Goal: Transaction & Acquisition: Purchase product/service

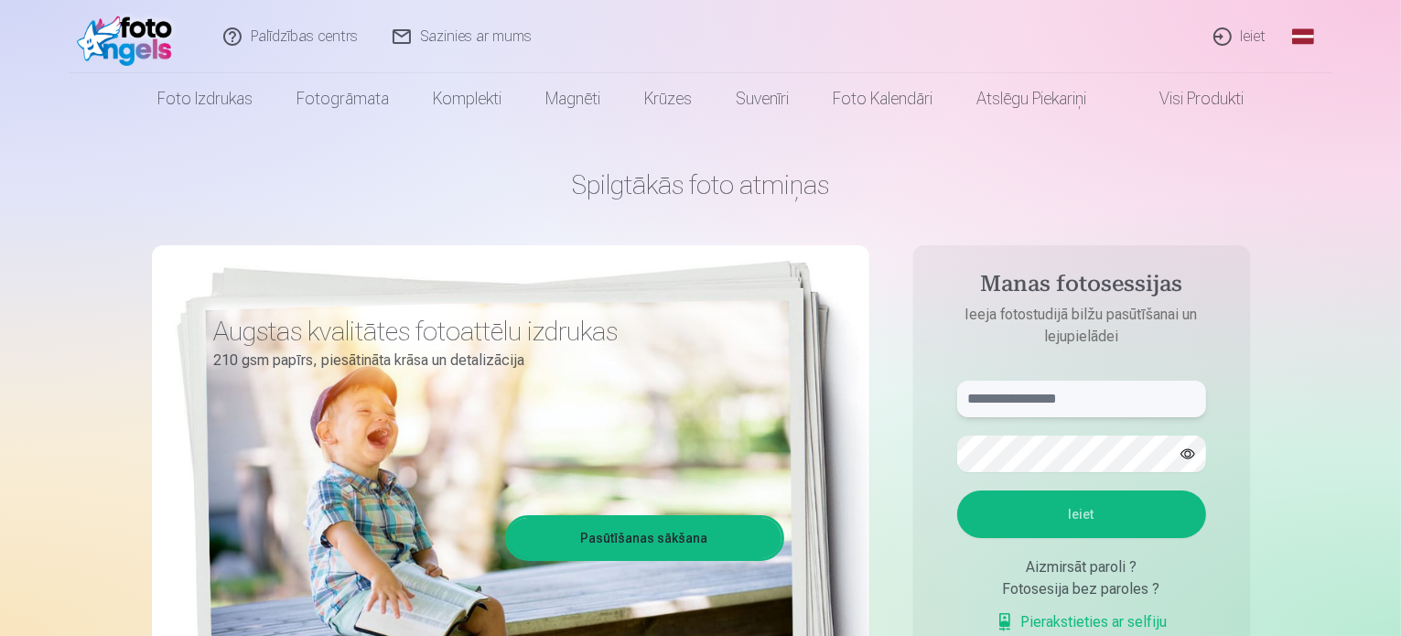
click at [1088, 403] on input "text" at bounding box center [1081, 399] width 249 height 37
type input "**********"
click at [1070, 518] on button "Ieiet" at bounding box center [1081, 514] width 249 height 48
click at [1070, 508] on button "Ieiet" at bounding box center [1081, 514] width 249 height 48
click at [1067, 511] on button "Ieiet" at bounding box center [1081, 514] width 249 height 48
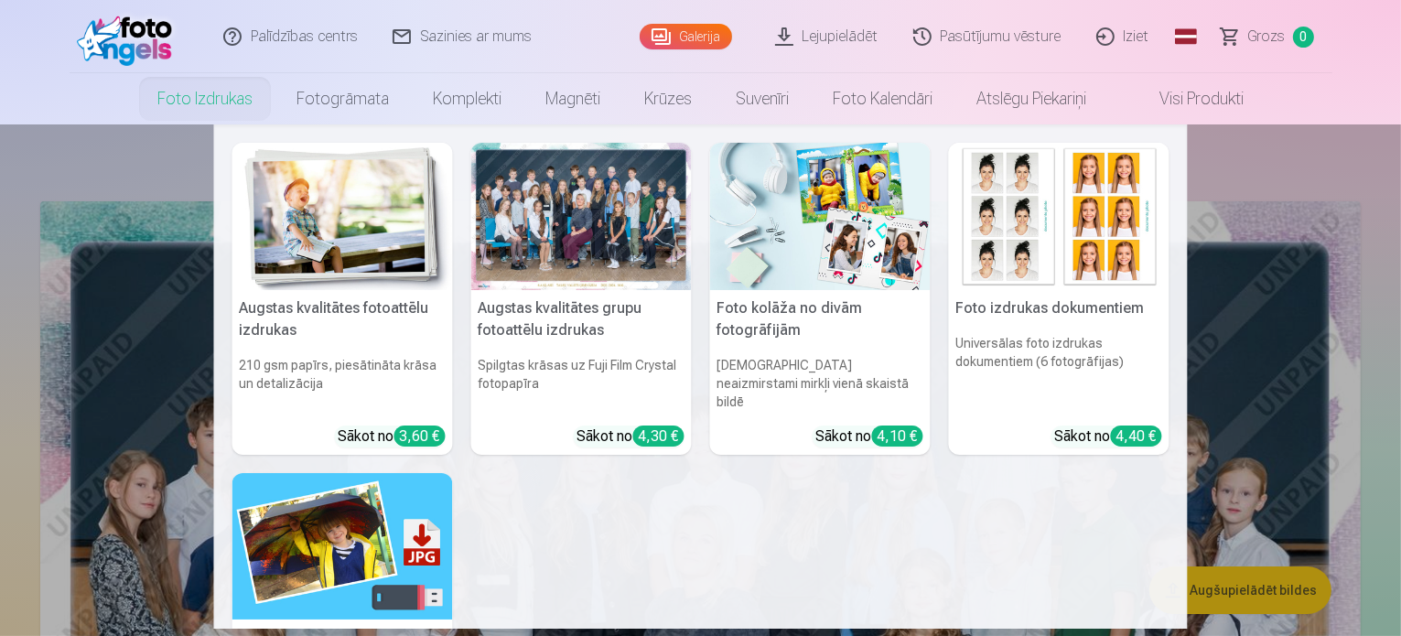
click at [551, 309] on h5 "Augstas kvalitātes grupu fotoattēlu izdrukas" at bounding box center [581, 319] width 220 height 59
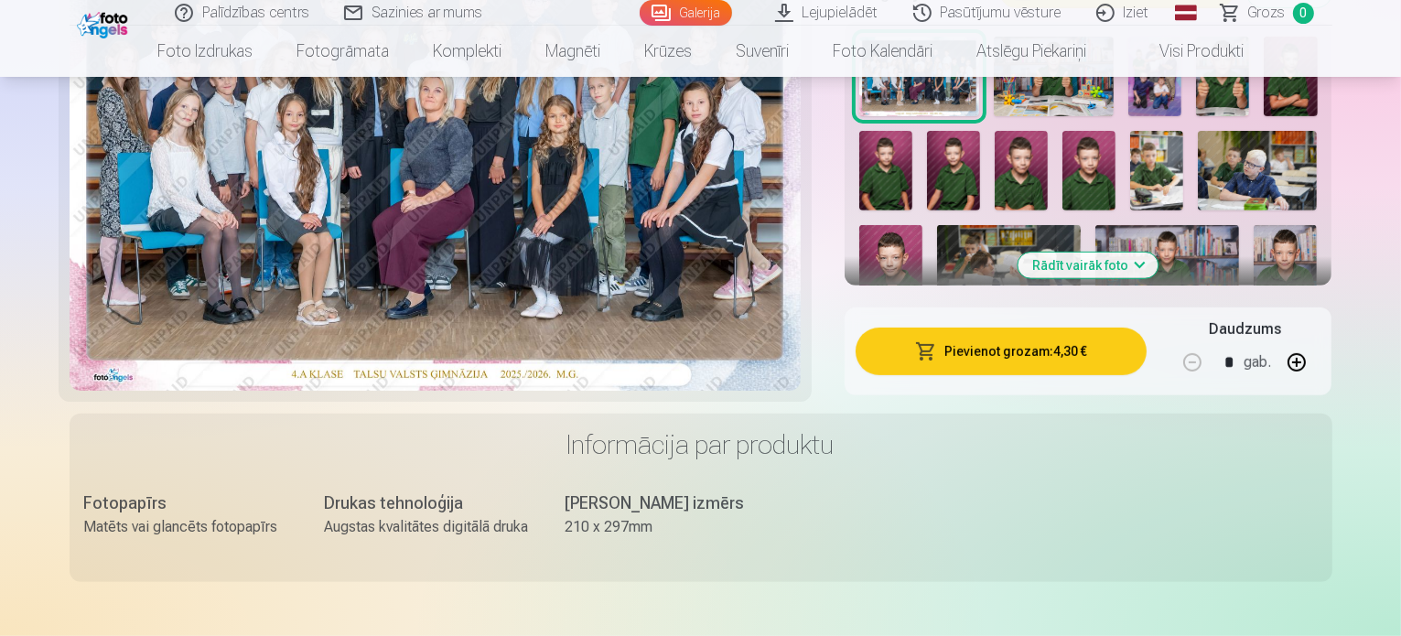
scroll to position [705, 0]
click at [1099, 327] on button "Pievienot grozam : 4,30 €" at bounding box center [1001, 351] width 292 height 48
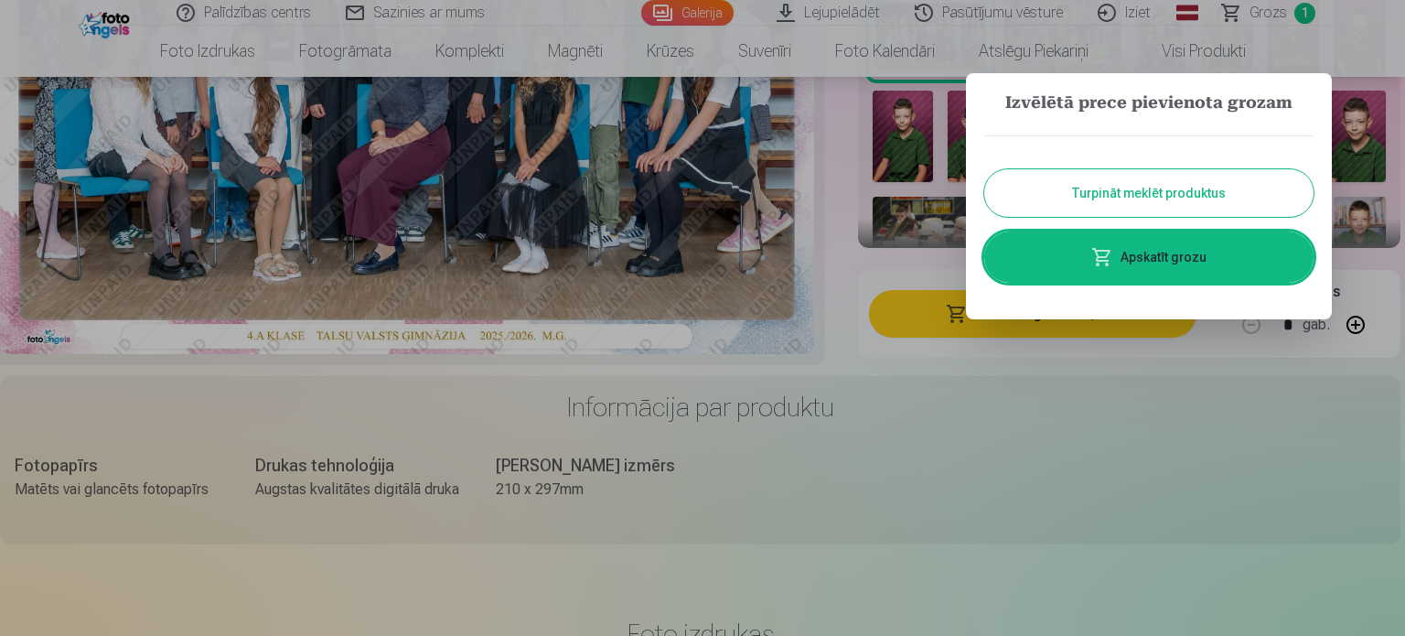
click at [1154, 190] on button "Turpināt meklēt produktus" at bounding box center [1148, 193] width 329 height 48
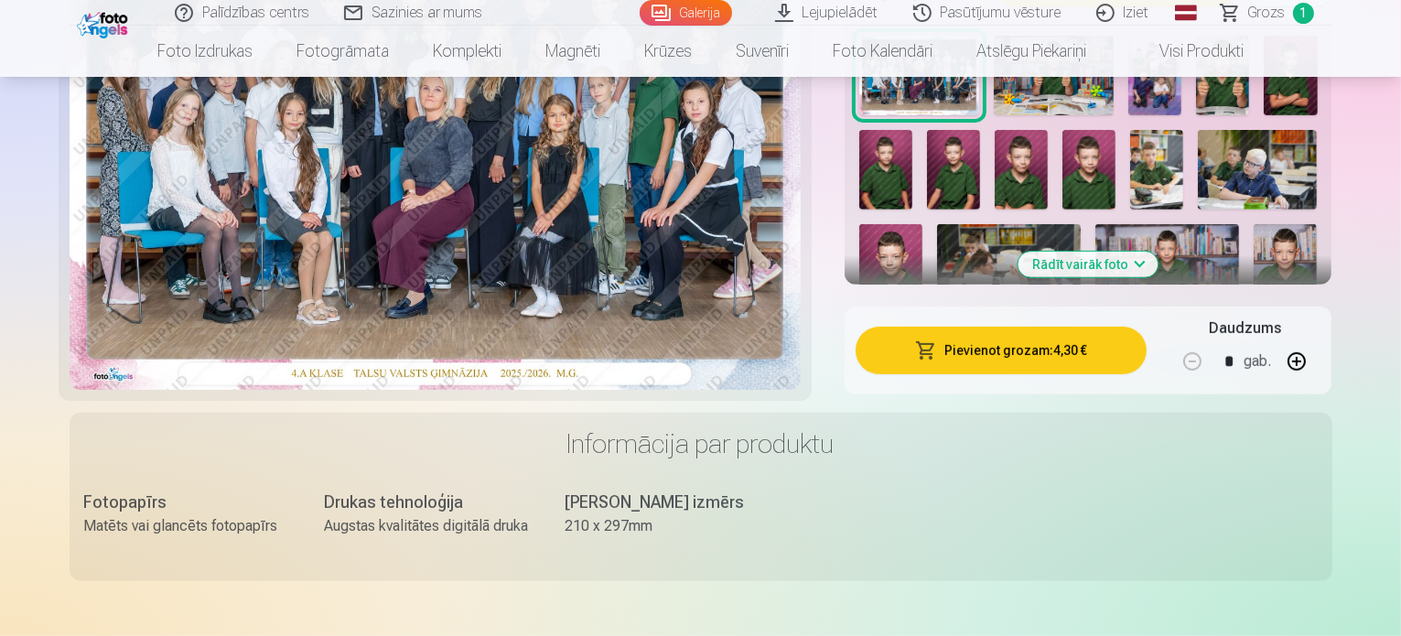
scroll to position [0, 0]
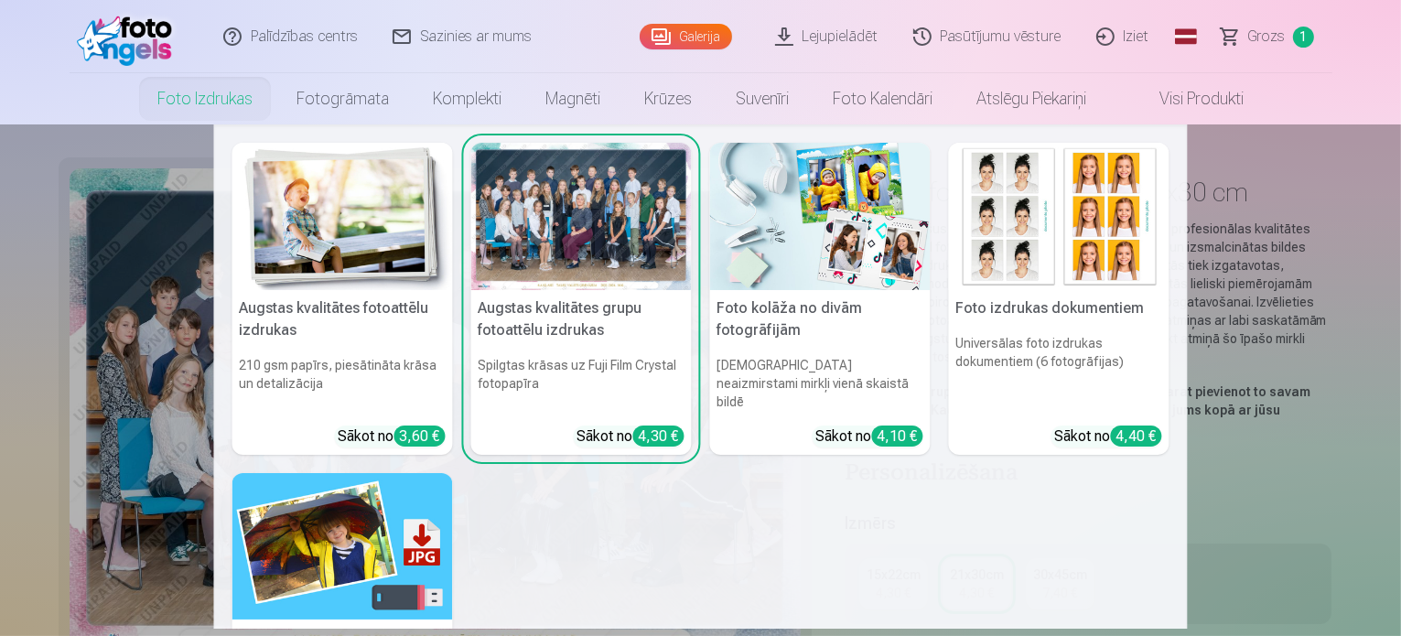
click at [388, 252] on img at bounding box center [342, 216] width 220 height 147
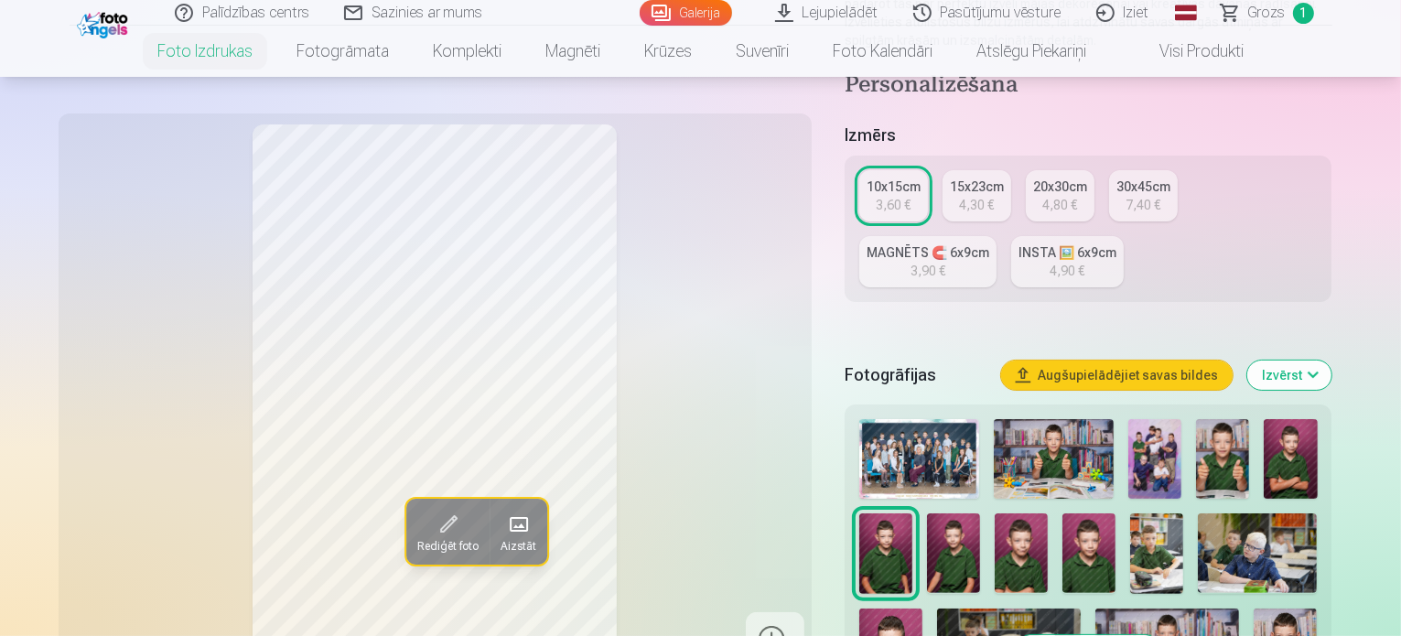
scroll to position [332, 0]
click at [1227, 418] on img at bounding box center [1222, 458] width 53 height 80
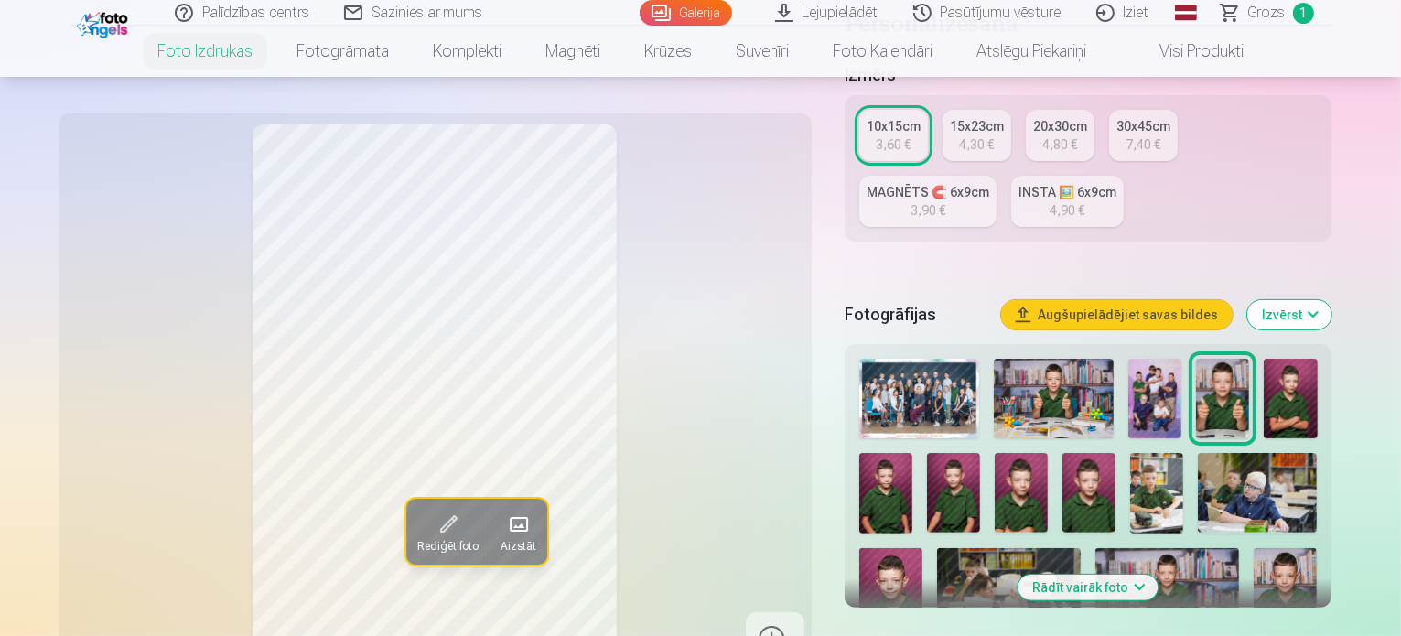
scroll to position [399, 0]
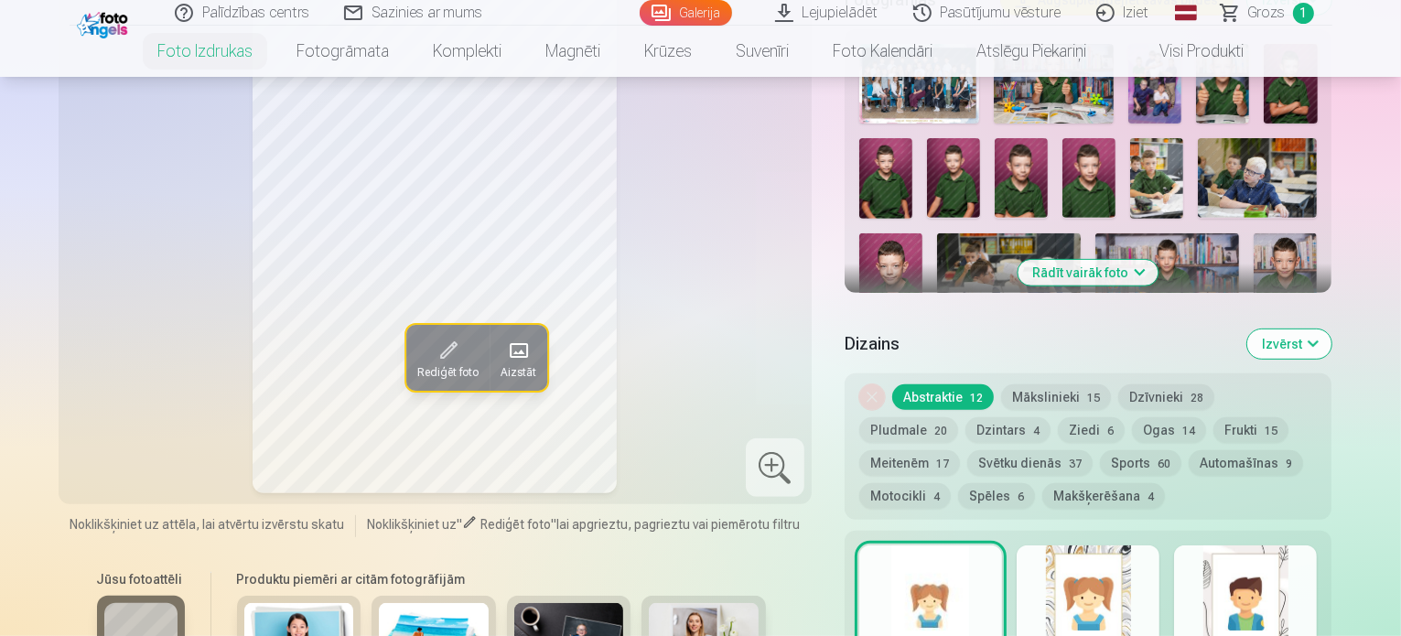
scroll to position [704, 0]
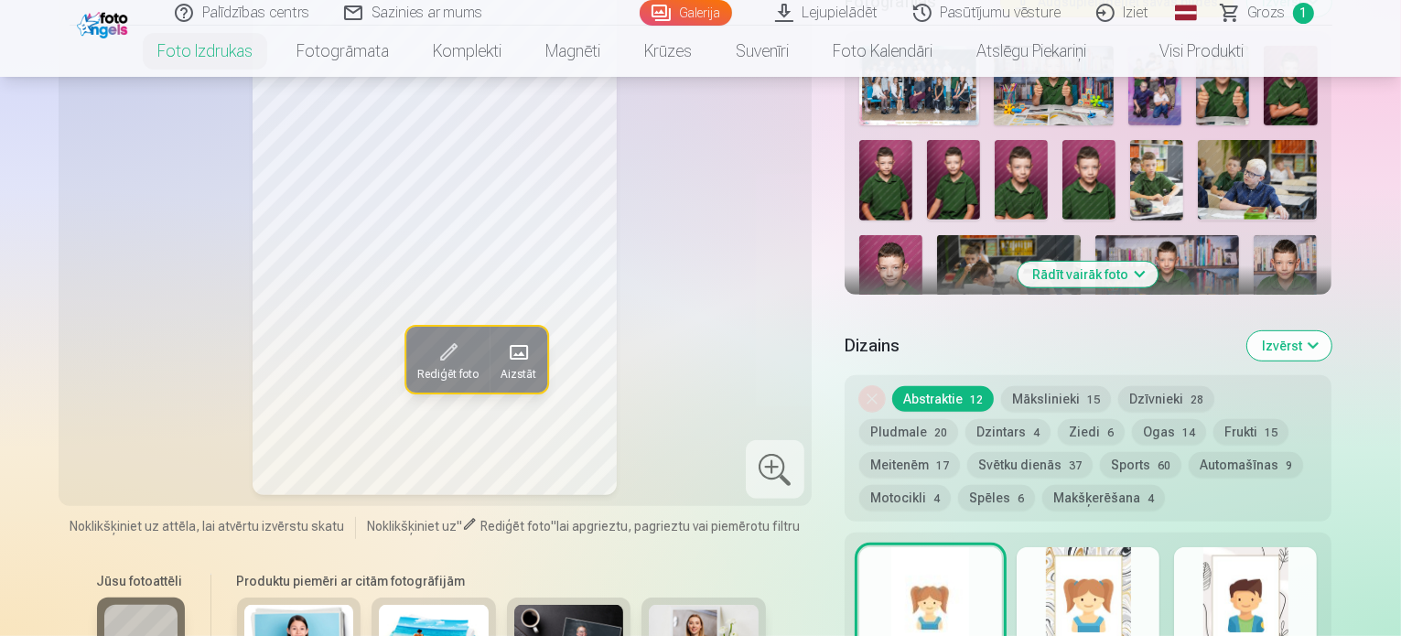
click at [1331, 331] on button "Izvērst" at bounding box center [1289, 345] width 84 height 29
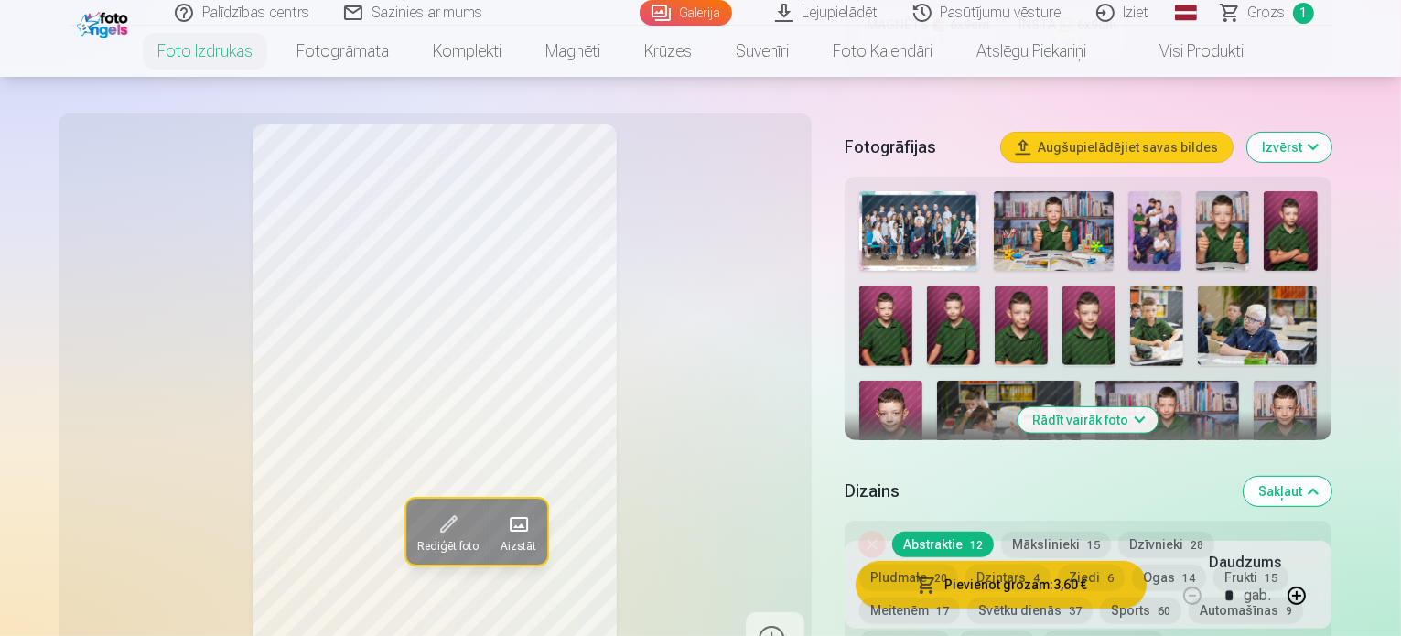
scroll to position [556, 0]
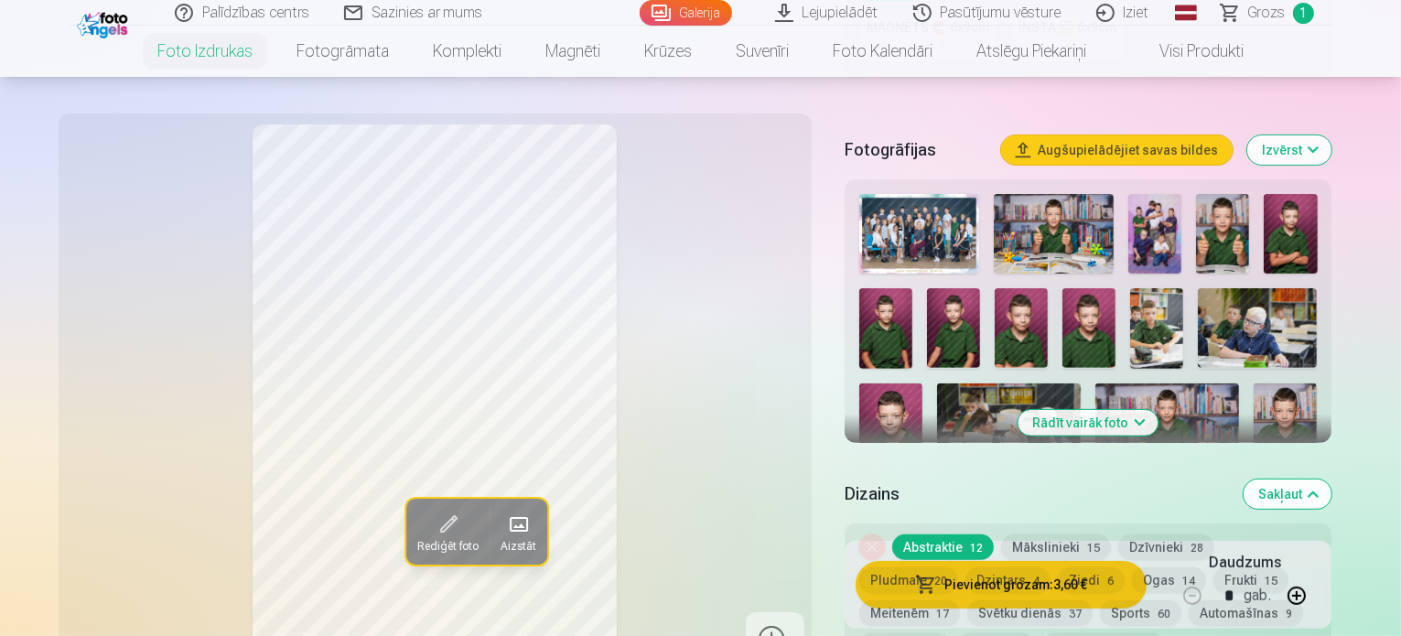
click at [1131, 410] on button "Rādīt vairāk foto" at bounding box center [1088, 423] width 140 height 26
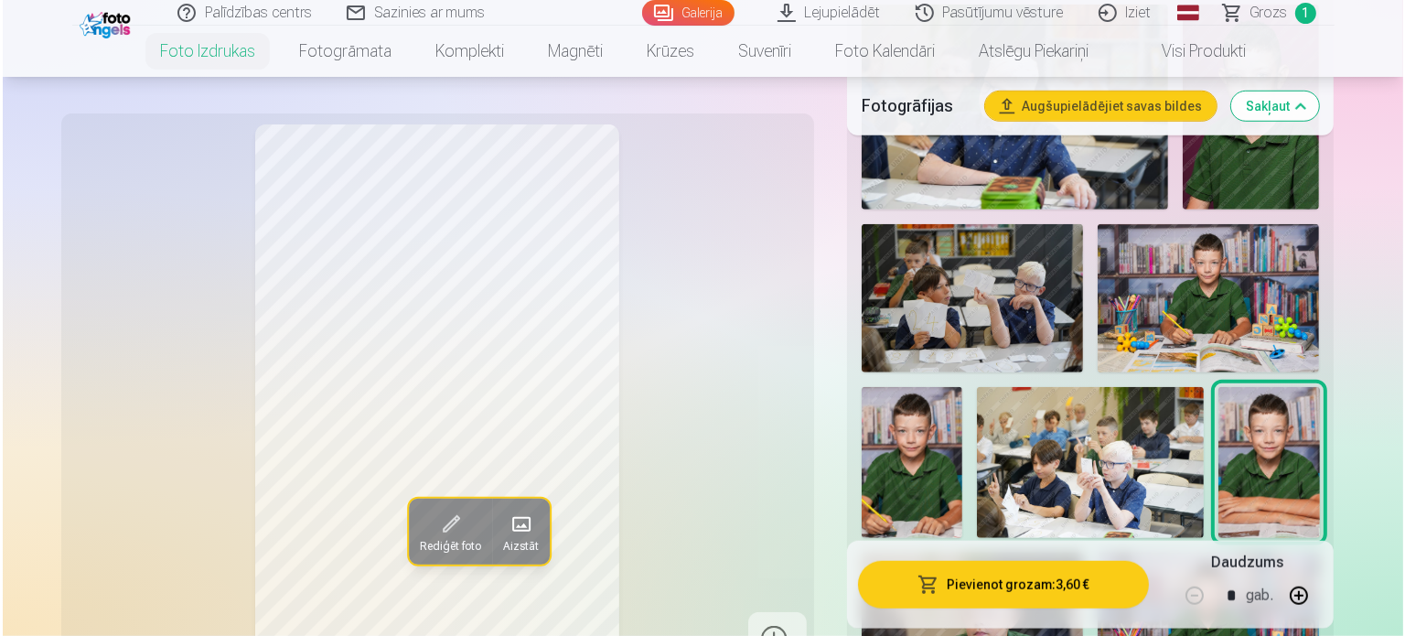
scroll to position [1254, 0]
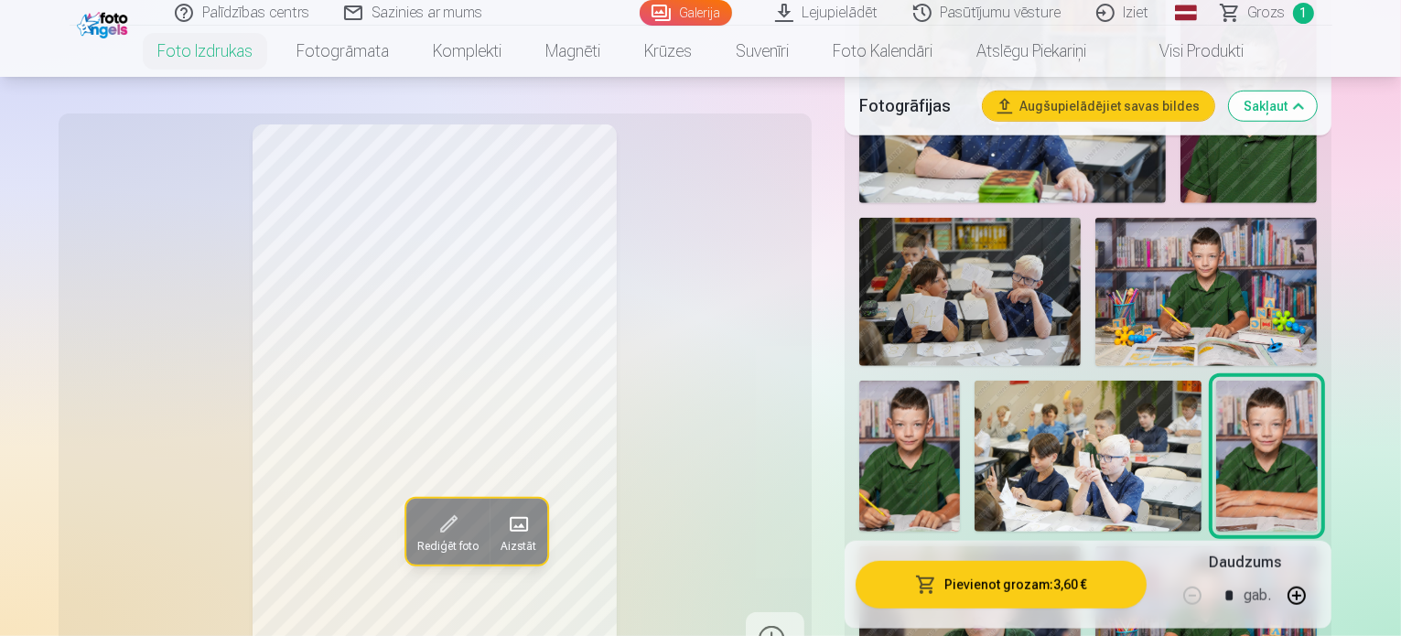
click at [1120, 596] on button "Pievienot grozam : 3,60 €" at bounding box center [1001, 585] width 292 height 48
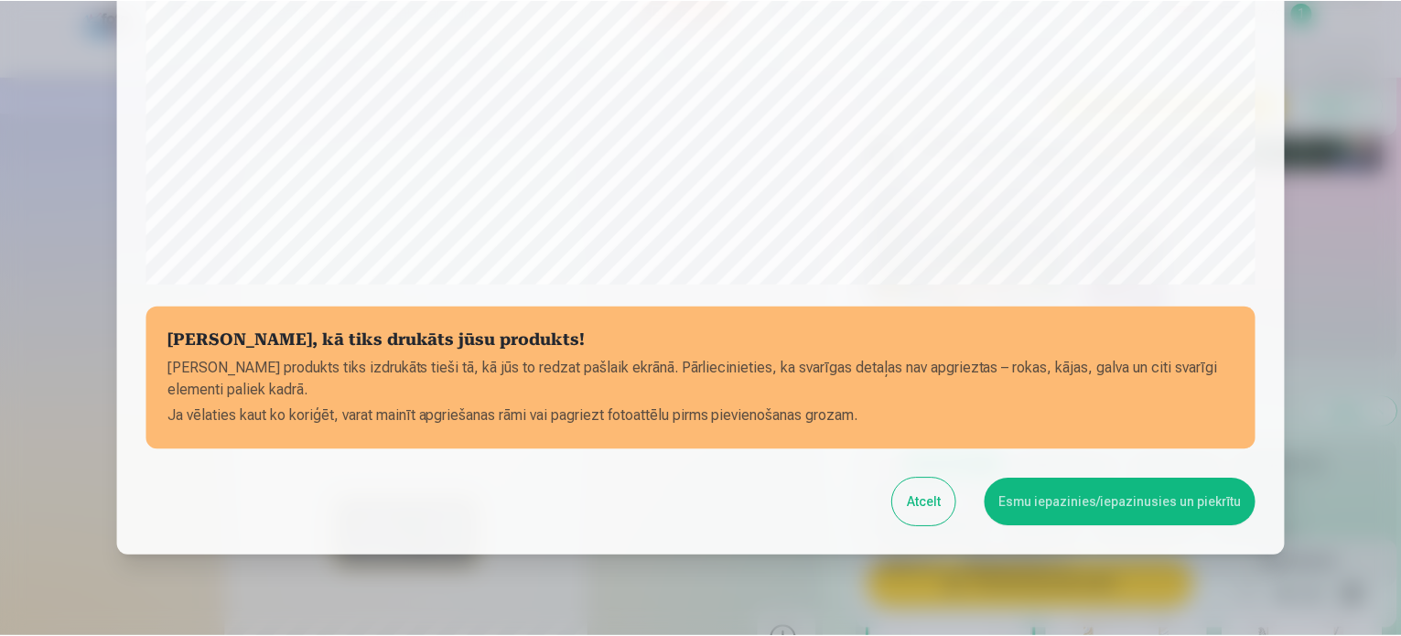
scroll to position [617, 0]
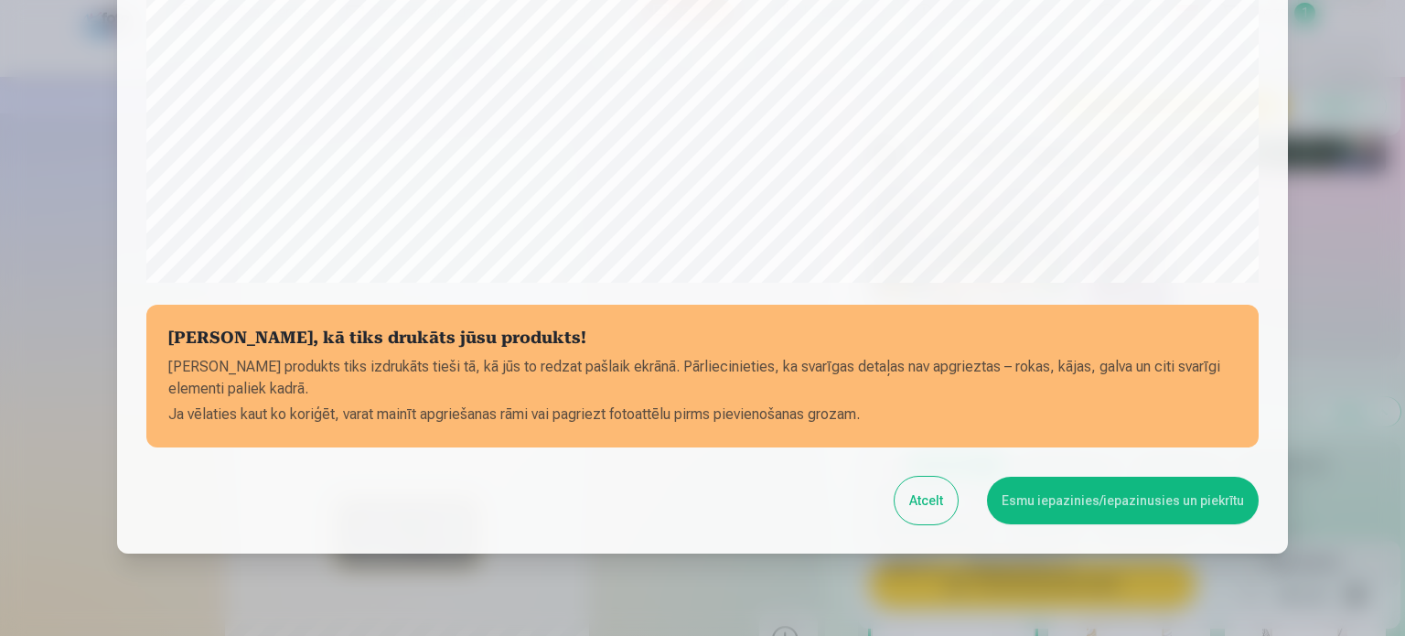
click at [1105, 500] on button "Esmu iepazinies/iepazinusies un piekrītu" at bounding box center [1123, 501] width 272 height 48
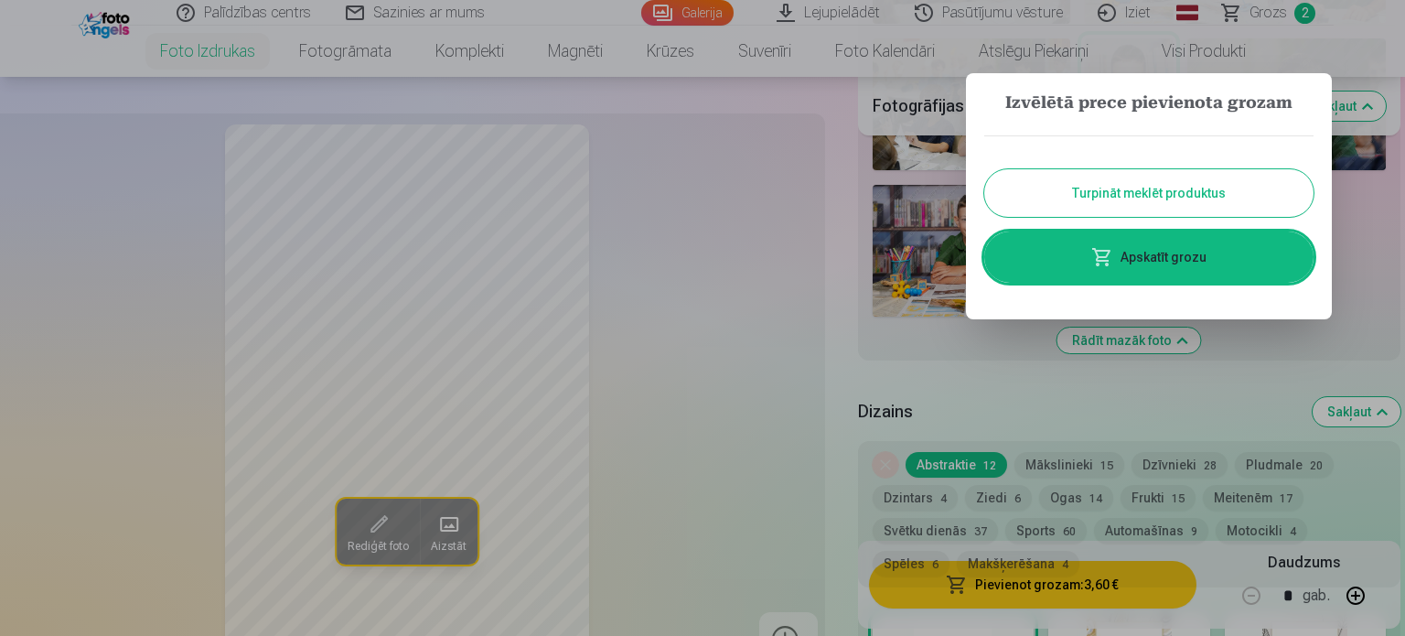
click at [998, 343] on div at bounding box center [702, 318] width 1405 height 636
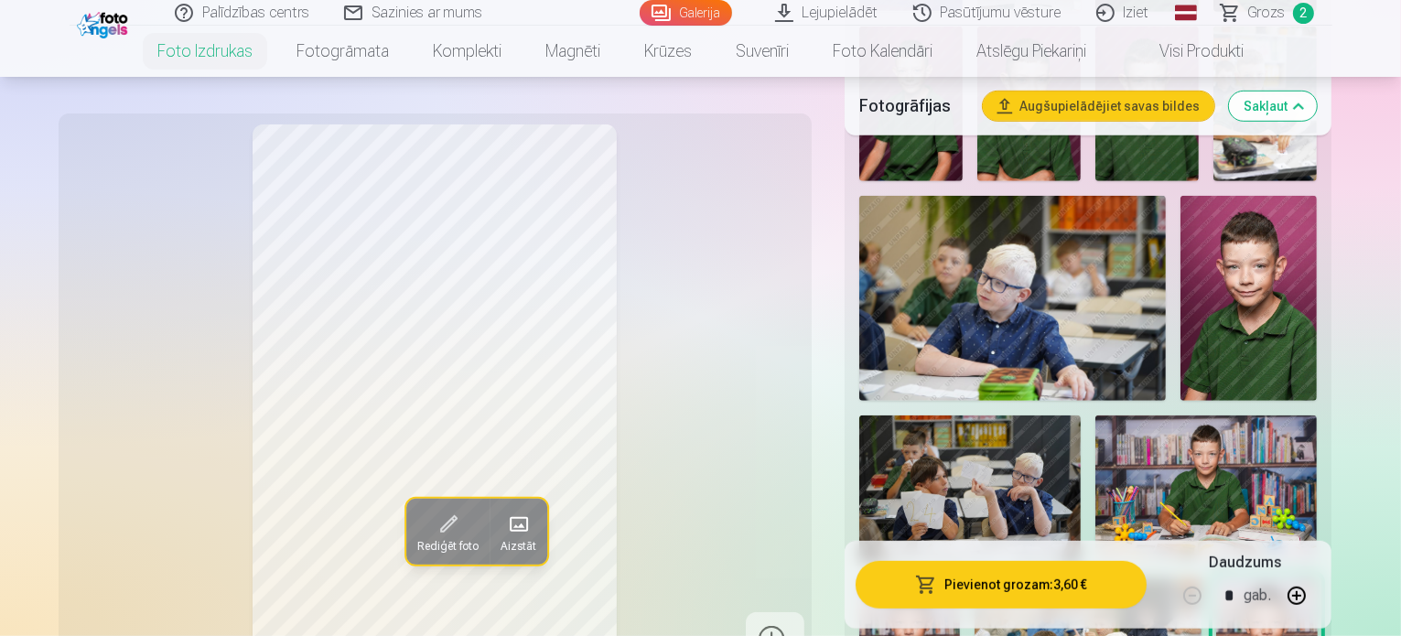
scroll to position [1083, 0]
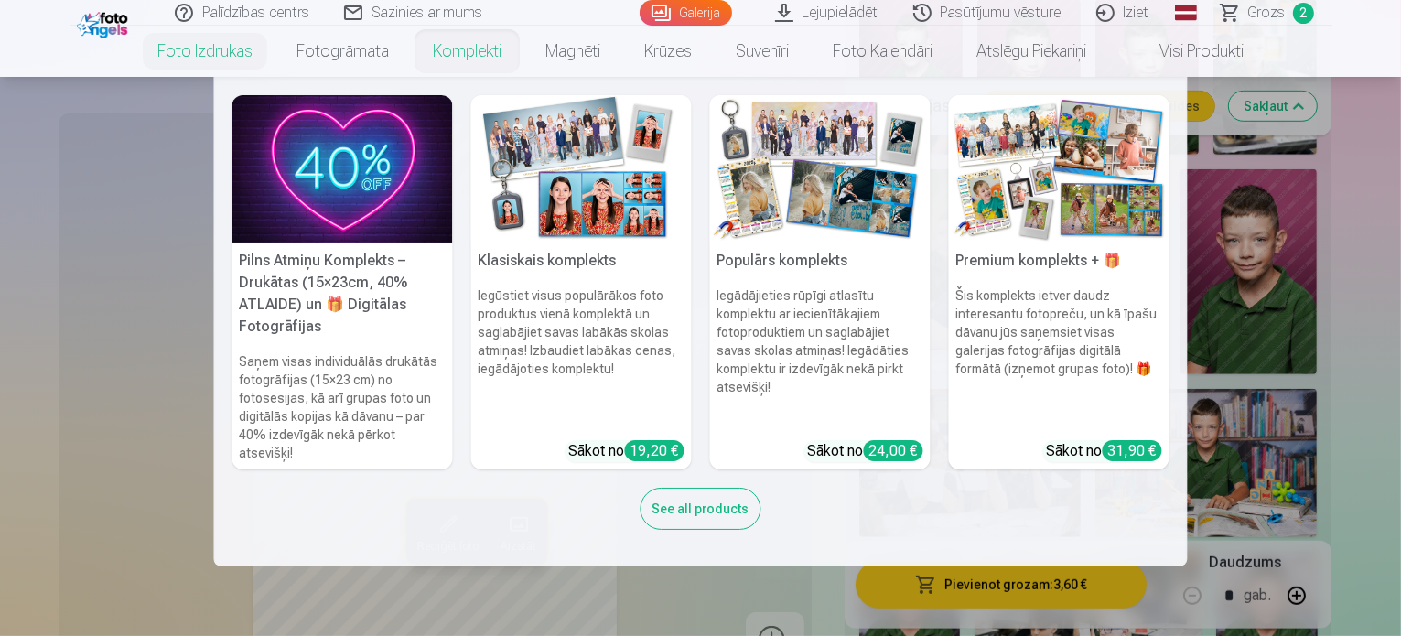
click at [454, 55] on link "Komplekti" at bounding box center [467, 51] width 113 height 51
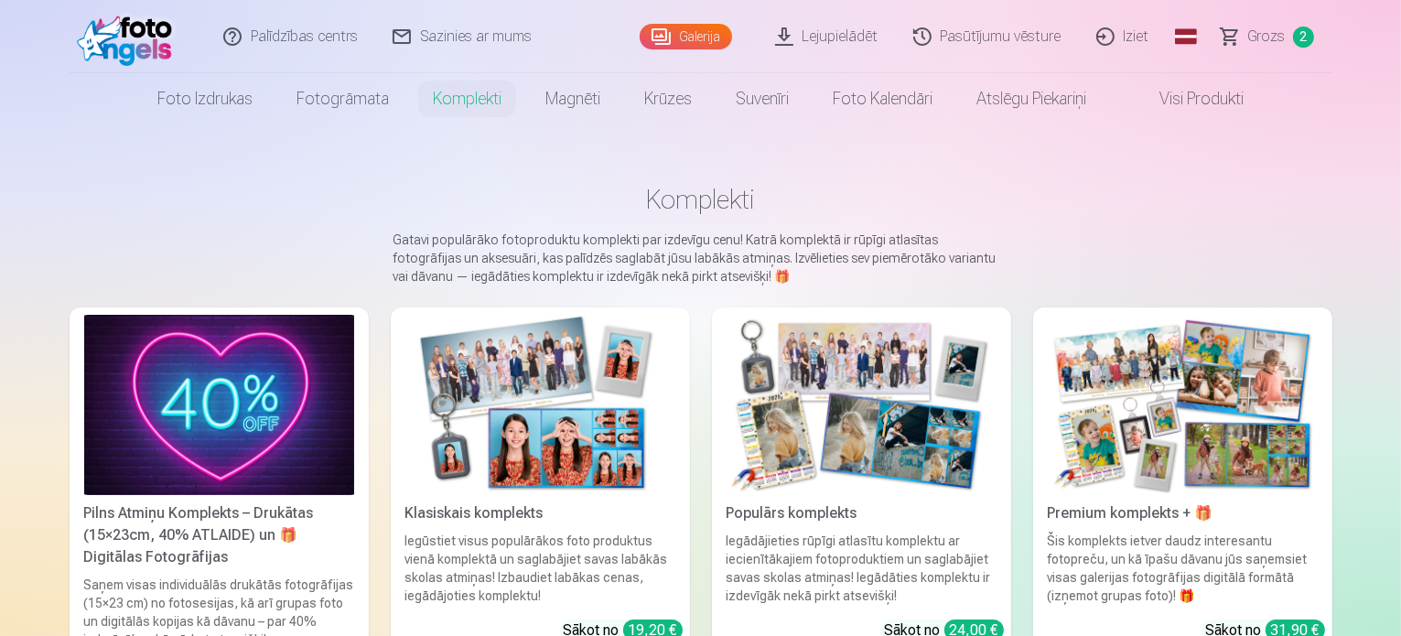
click at [604, 389] on img at bounding box center [540, 405] width 270 height 180
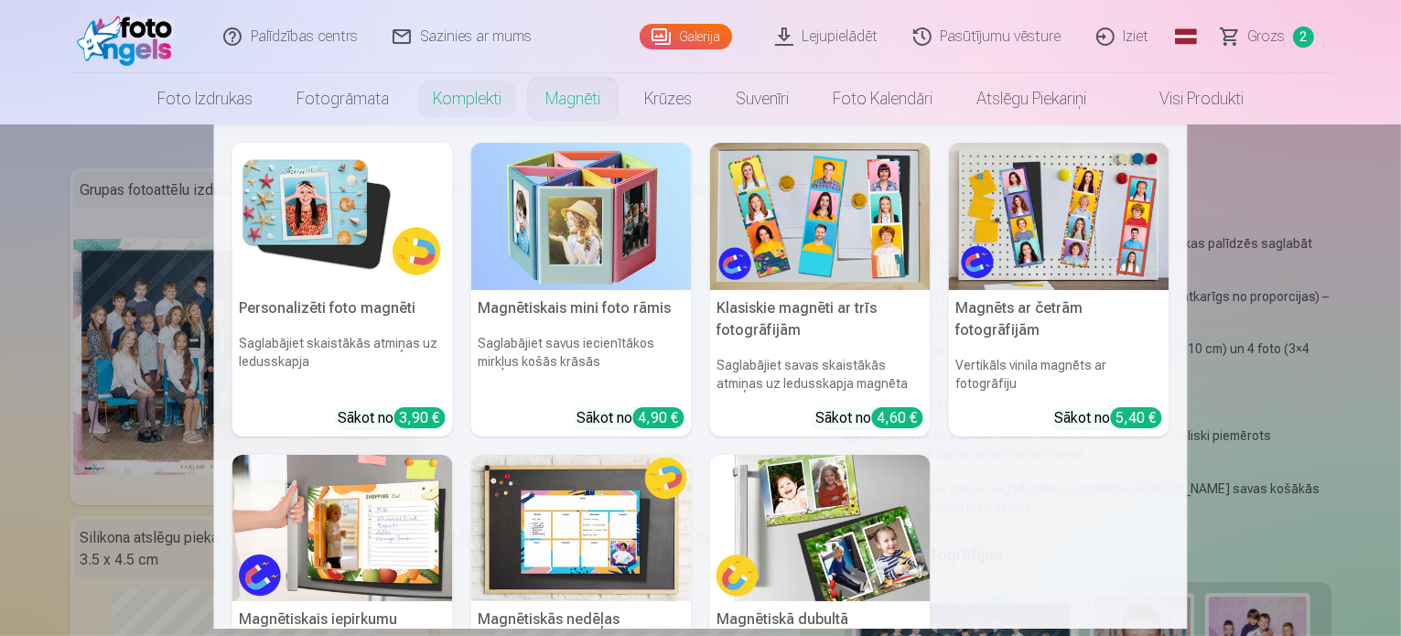
click at [348, 210] on img at bounding box center [342, 216] width 220 height 147
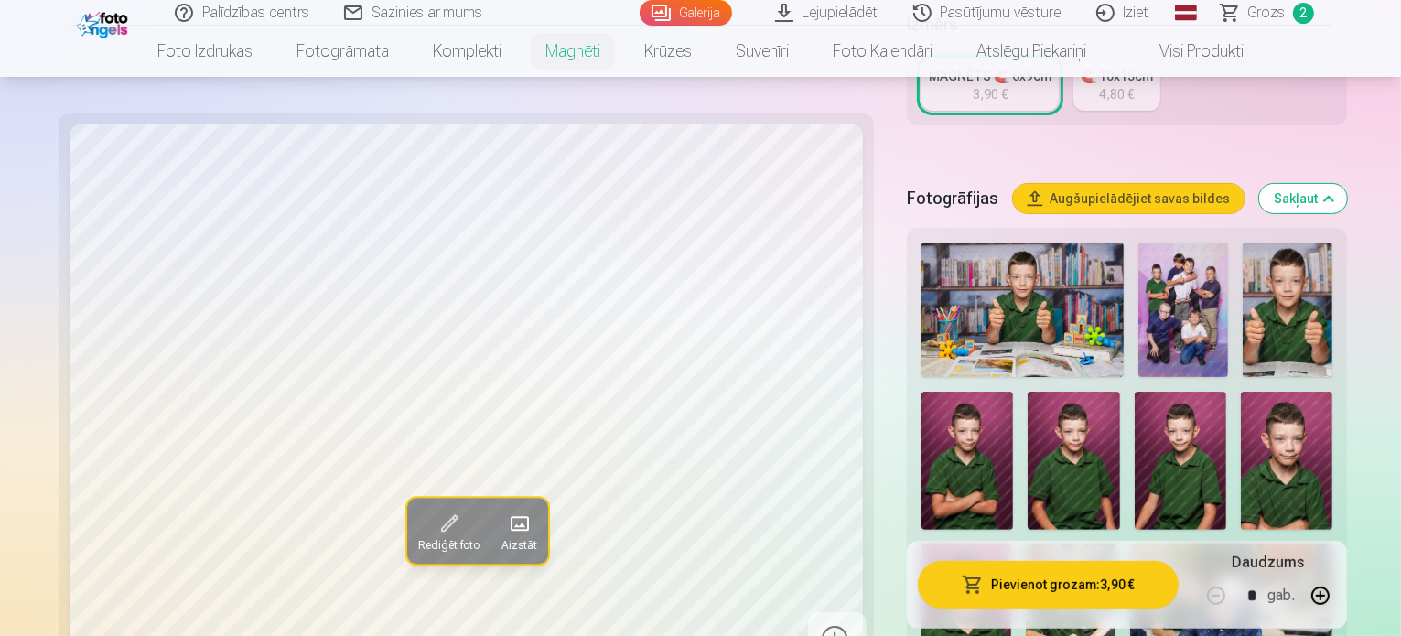
scroll to position [465, 0]
click at [1134, 413] on img at bounding box center [1179, 459] width 91 height 137
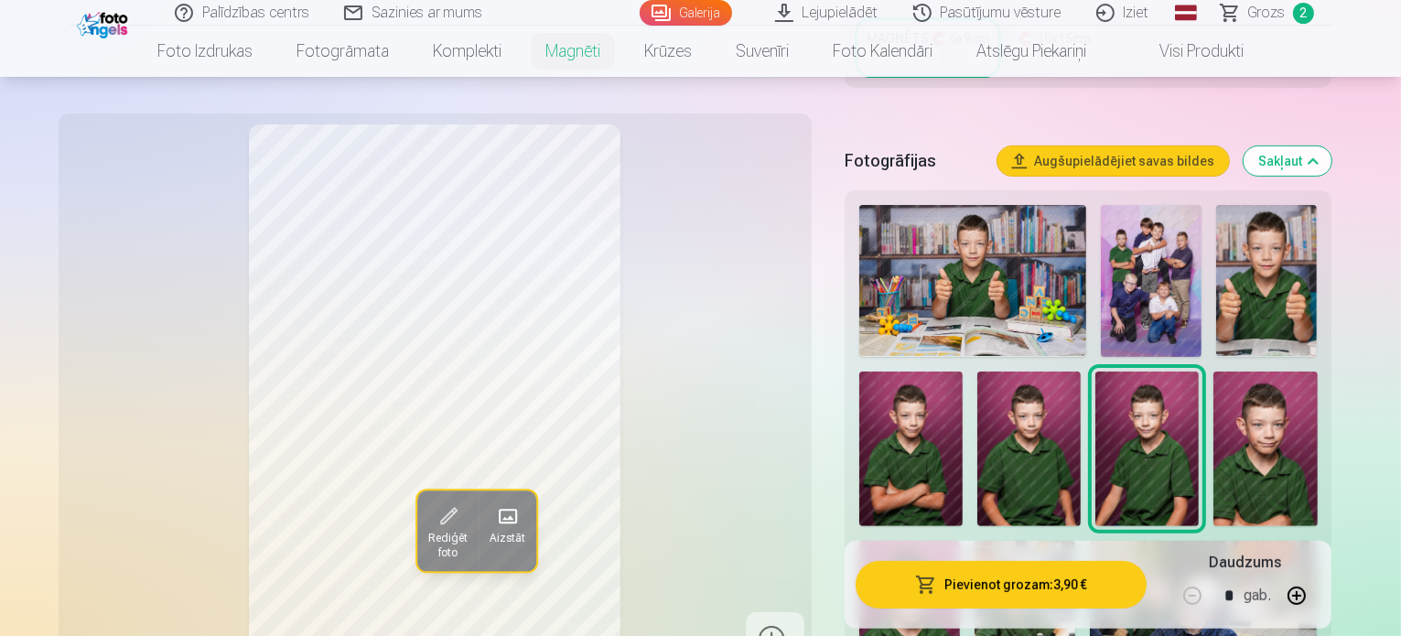
click at [1213, 413] on img at bounding box center [1264, 449] width 103 height 156
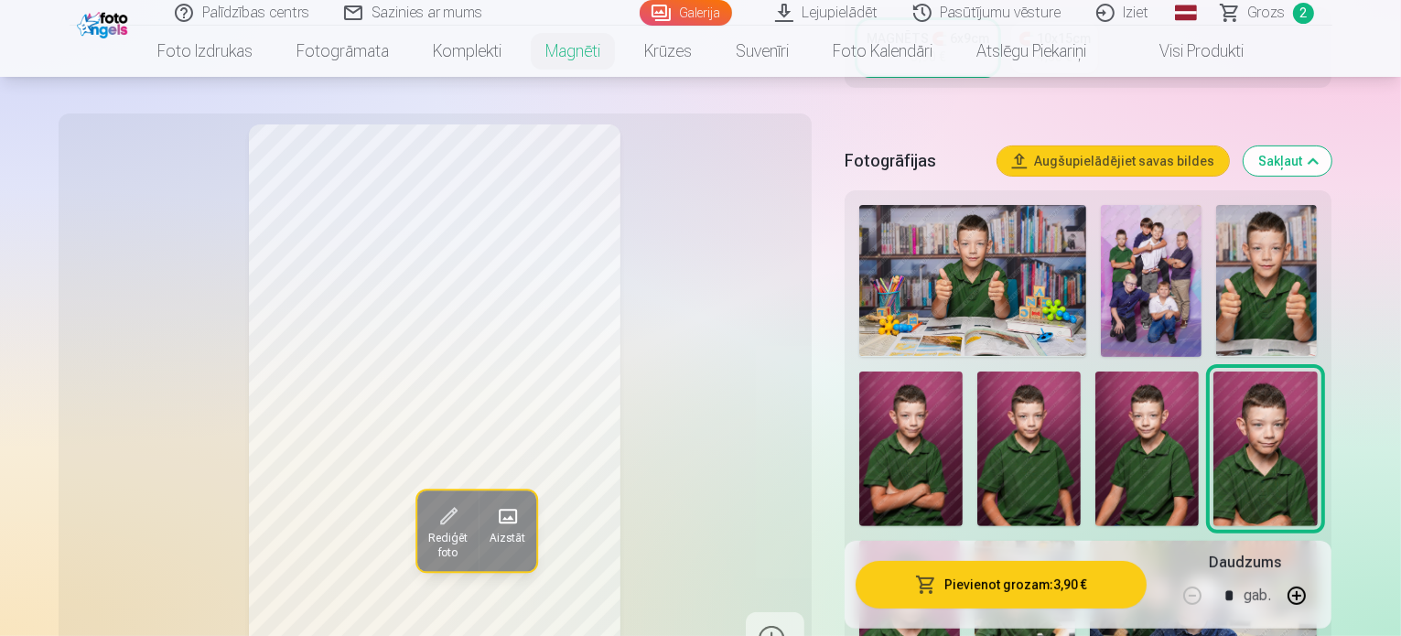
click at [960, 541] on img at bounding box center [909, 616] width 101 height 151
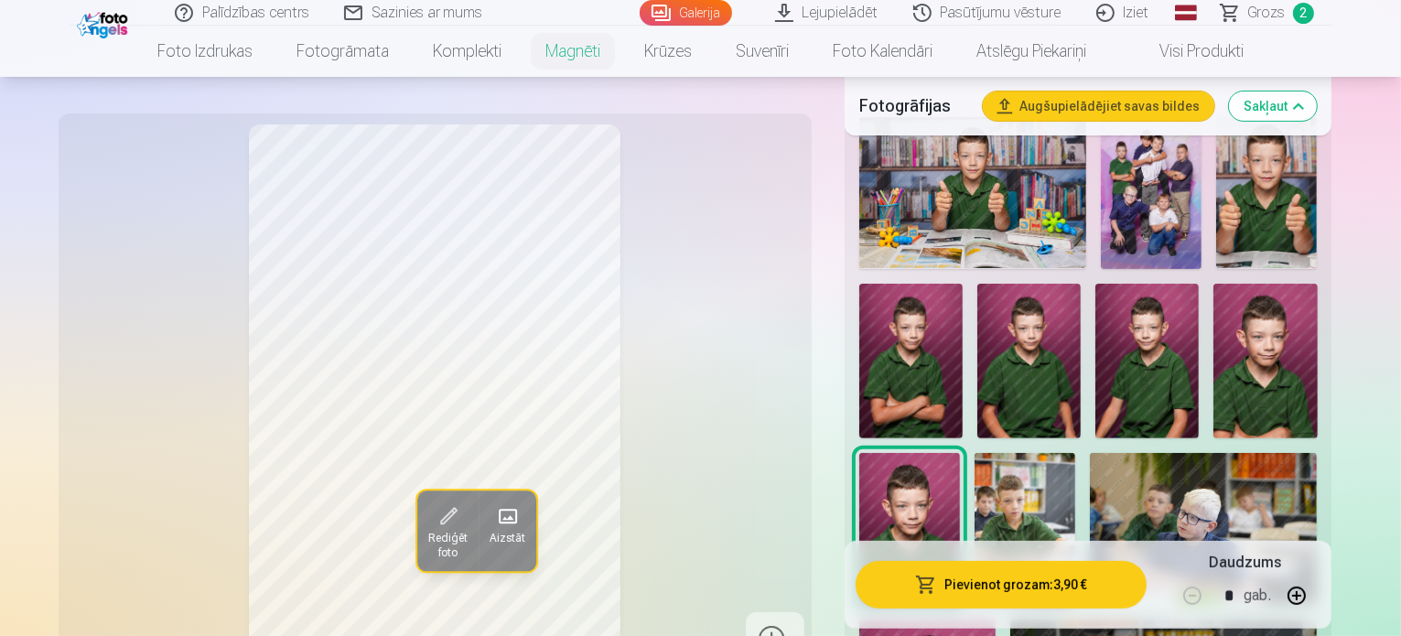
scroll to position [551, 0]
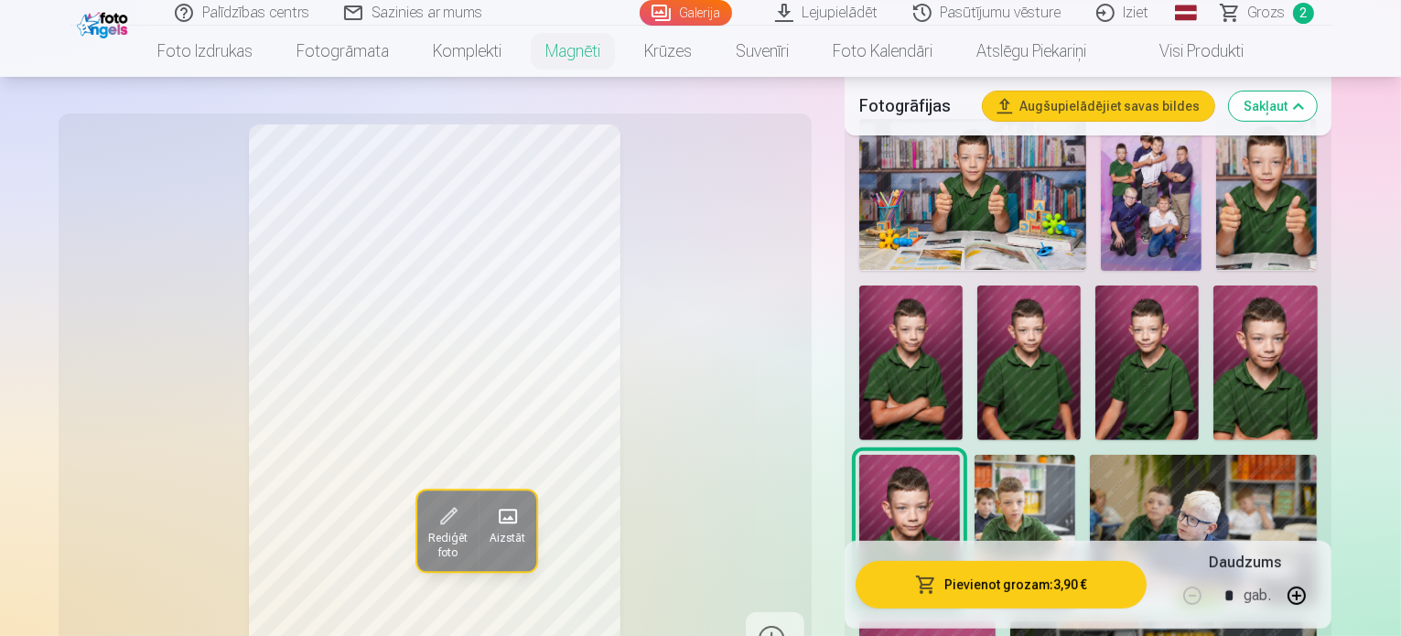
click at [977, 317] on img at bounding box center [1028, 363] width 103 height 156
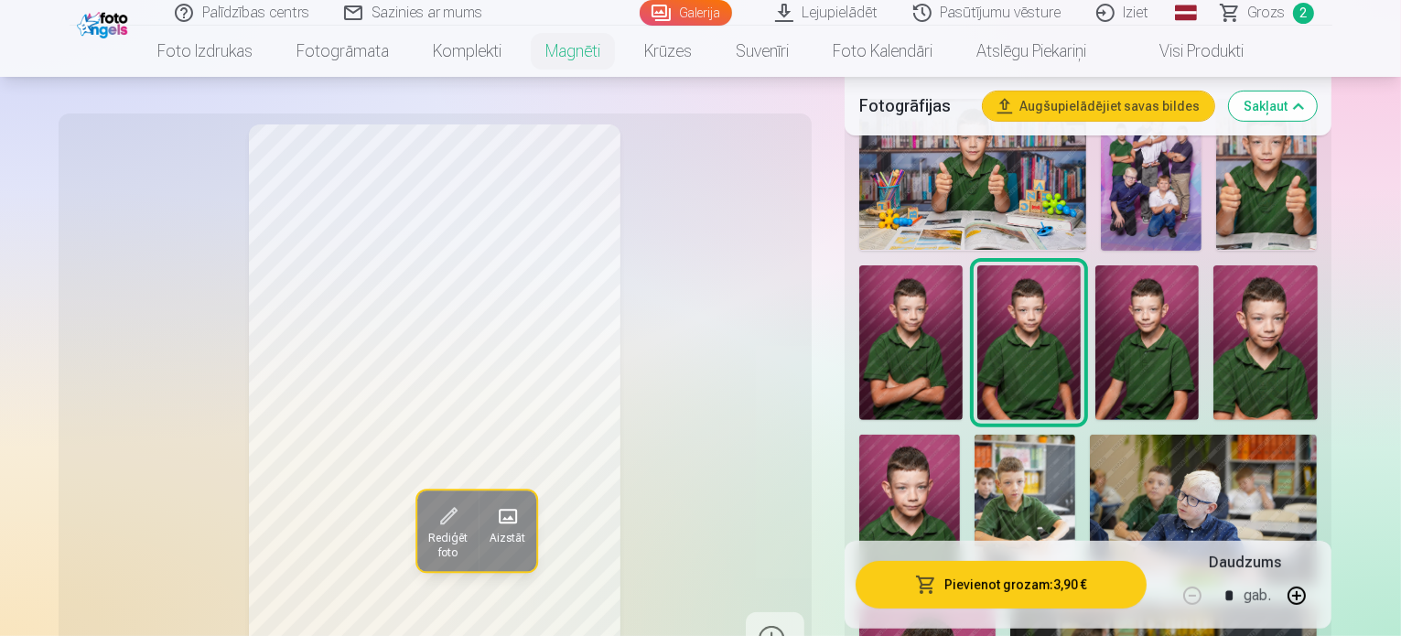
scroll to position [560, 0]
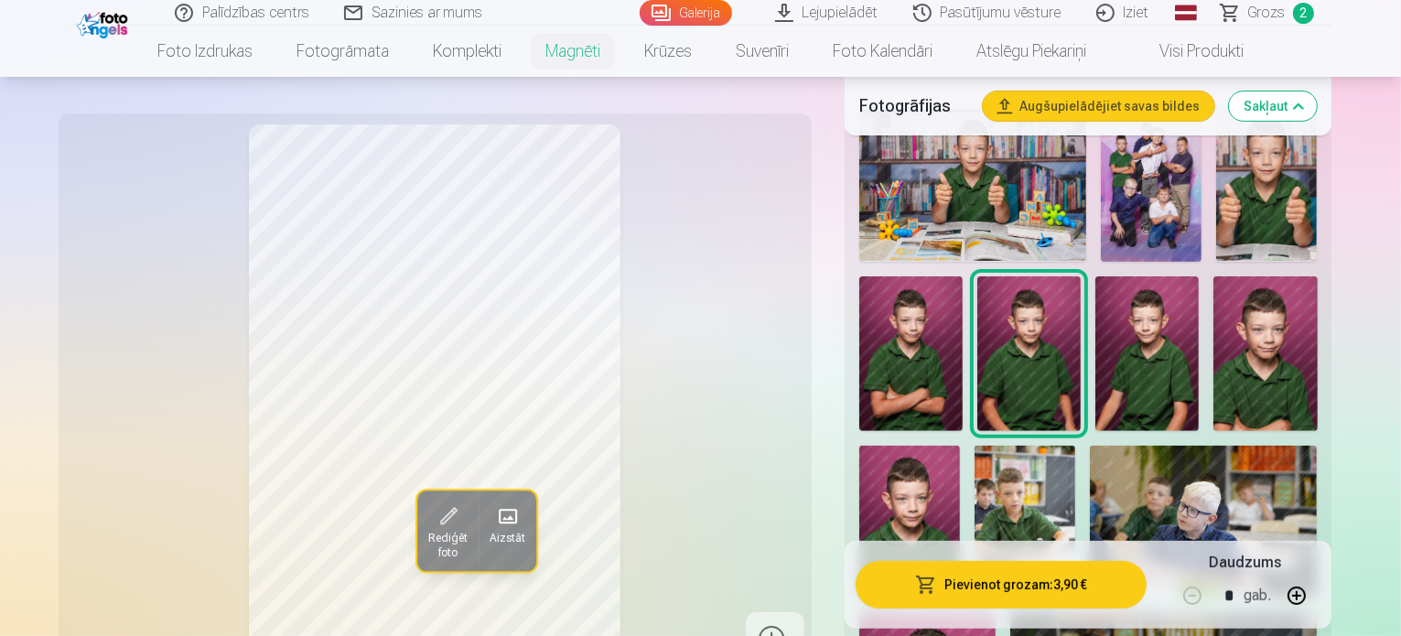
click at [711, 325] on div "Rediģēt foto Aizstāt" at bounding box center [435, 395] width 731 height 542
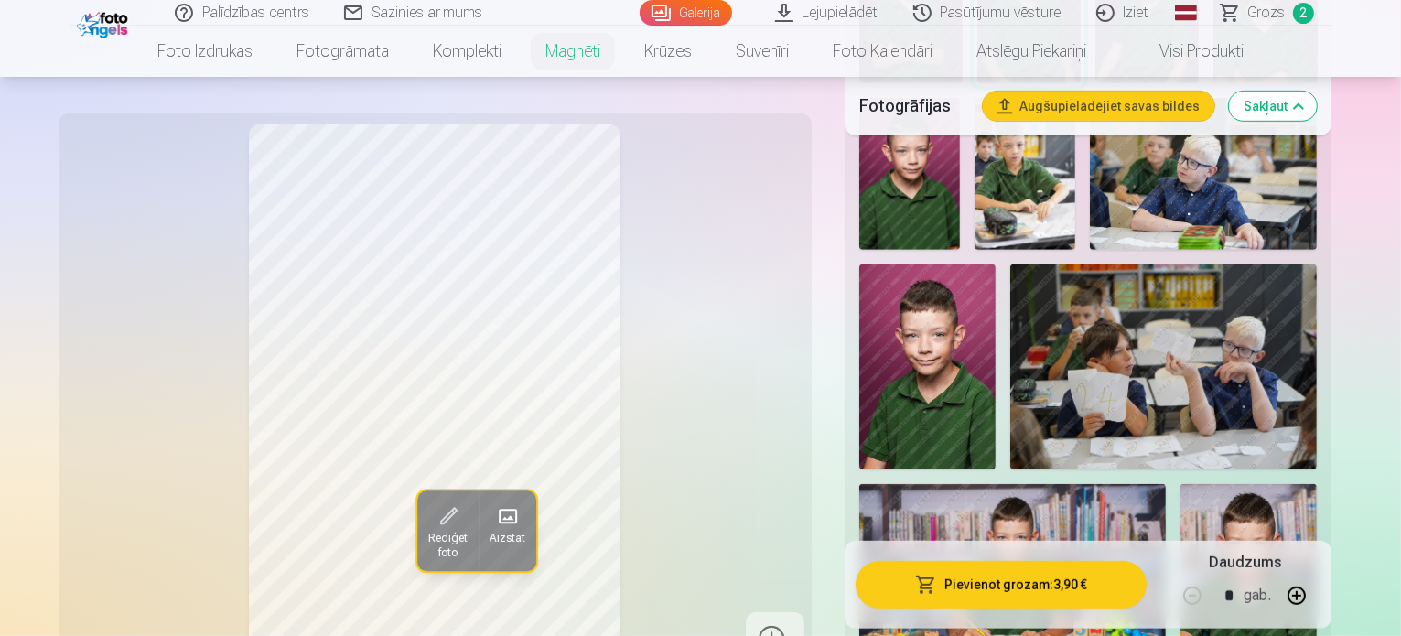
scroll to position [914, 0]
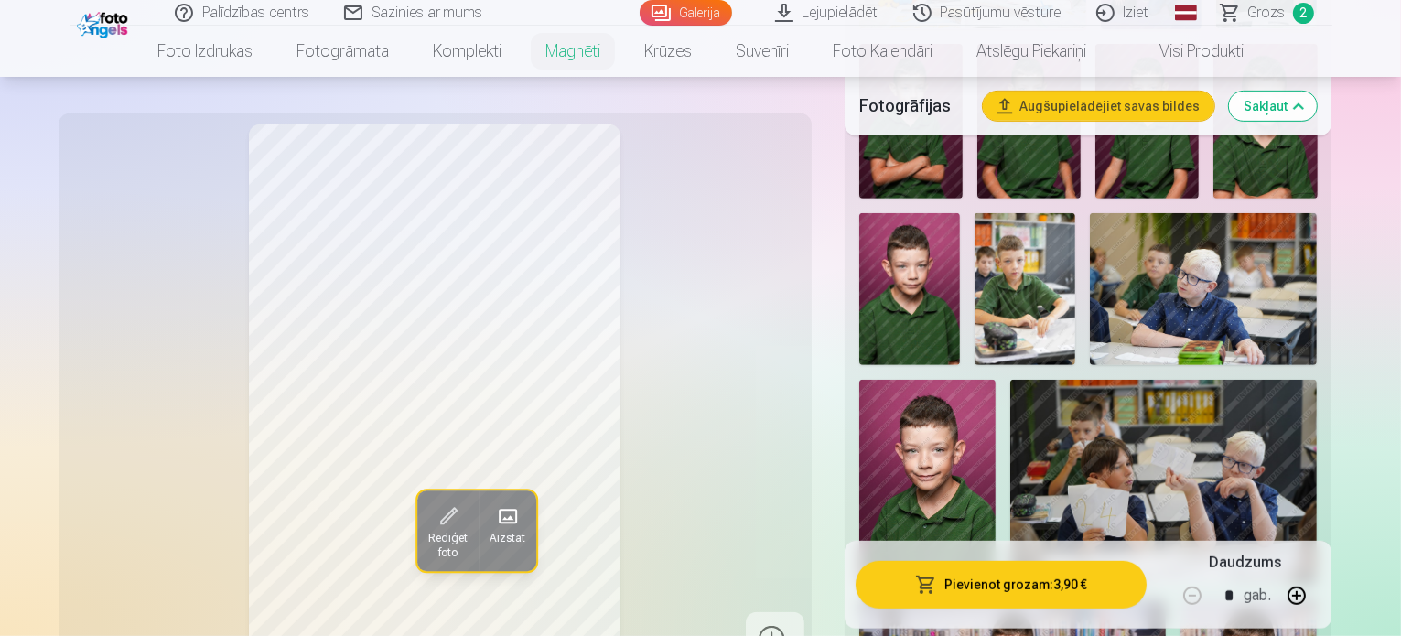
scroll to position [782, 0]
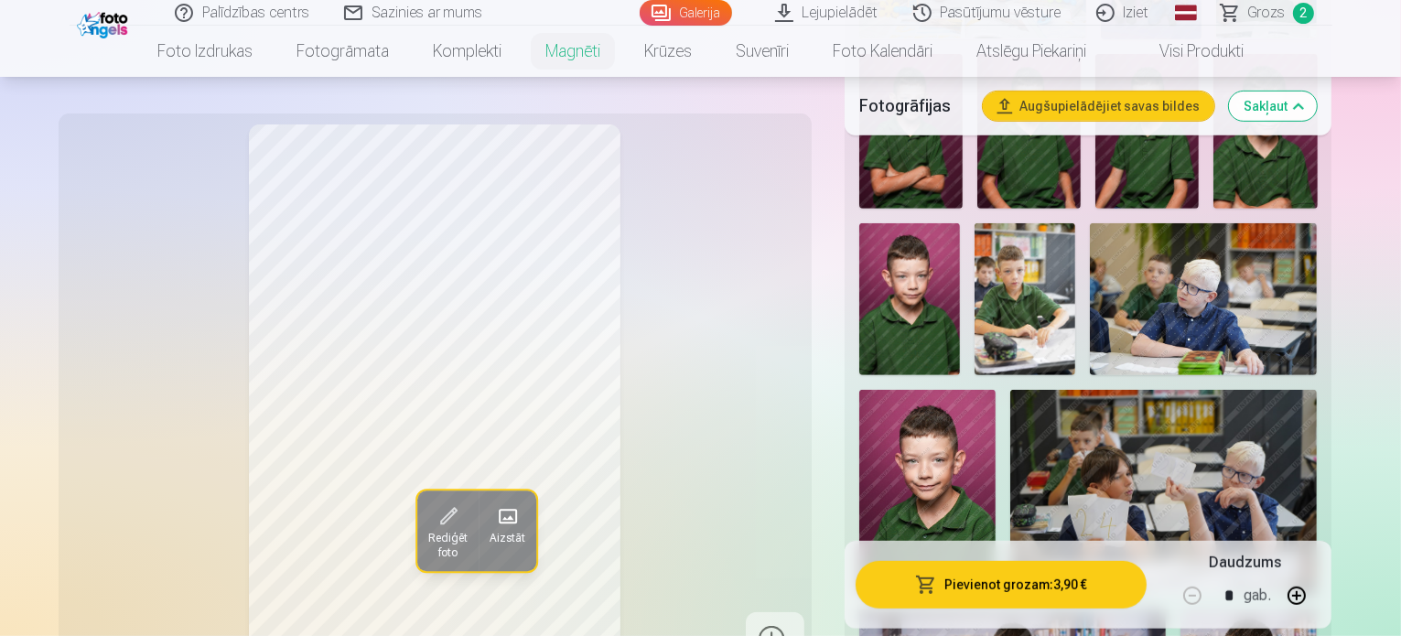
click at [995, 390] on img at bounding box center [927, 492] width 136 height 205
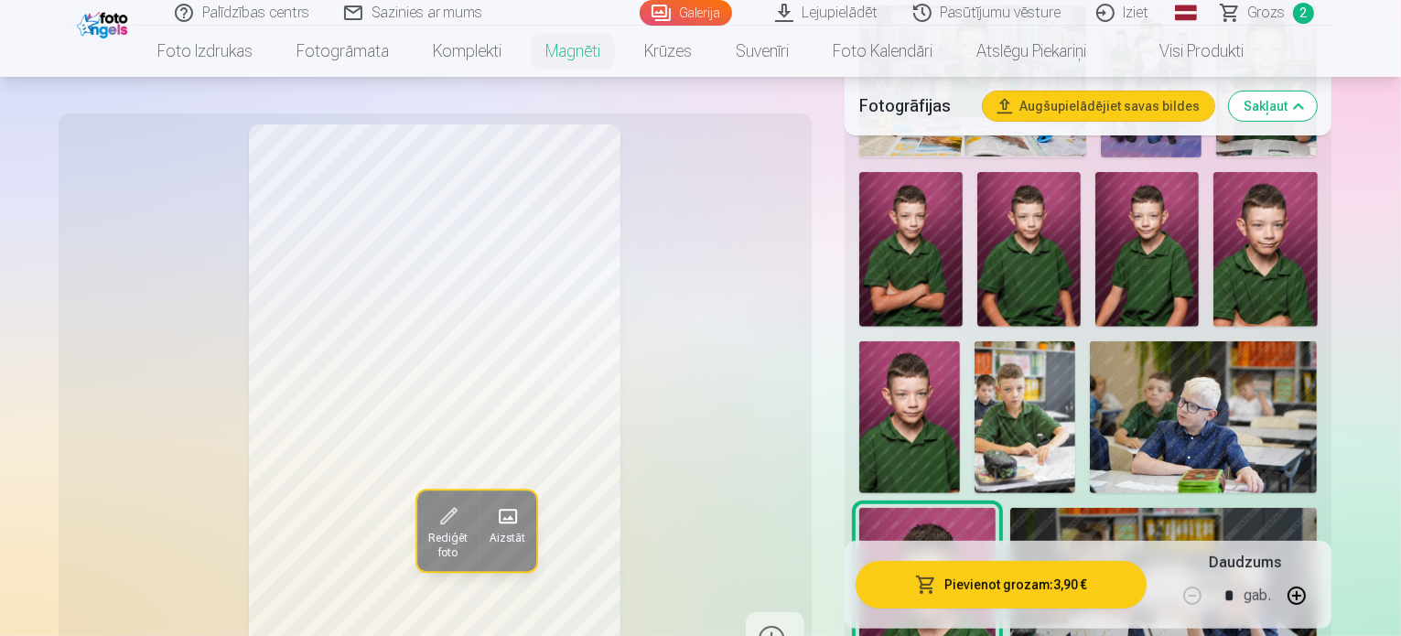
scroll to position [653, 0]
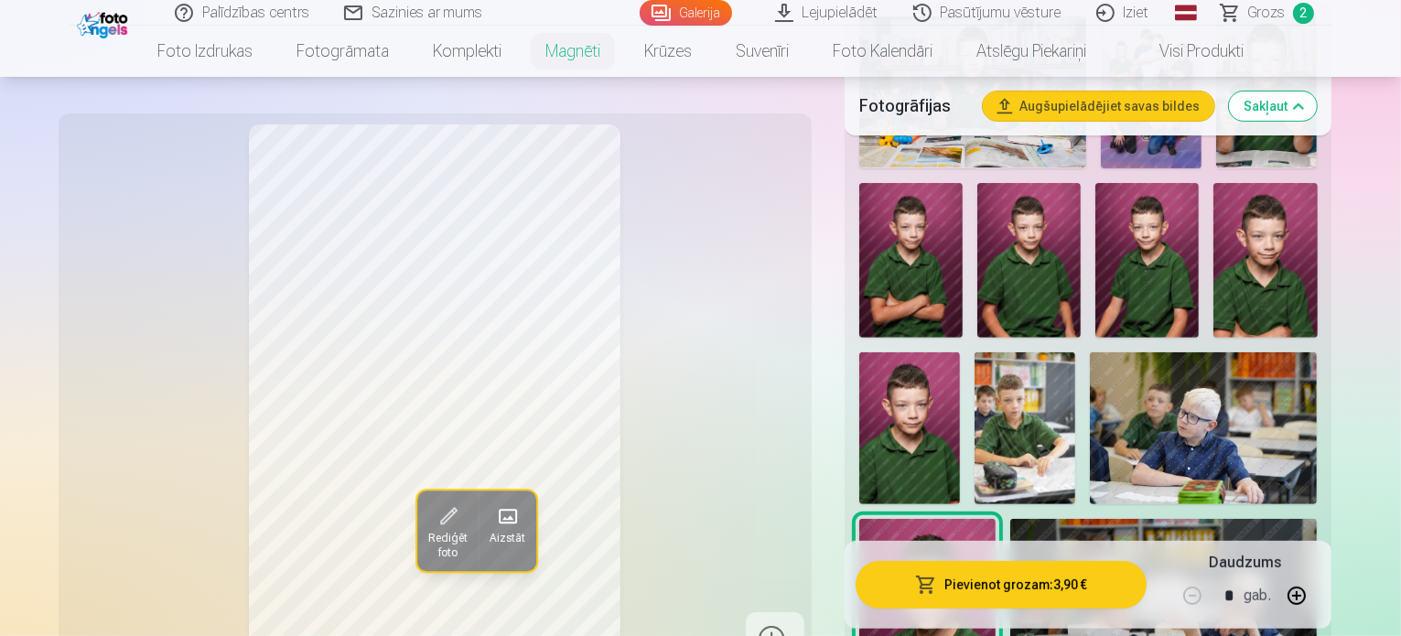
click at [1095, 238] on img at bounding box center [1146, 261] width 103 height 156
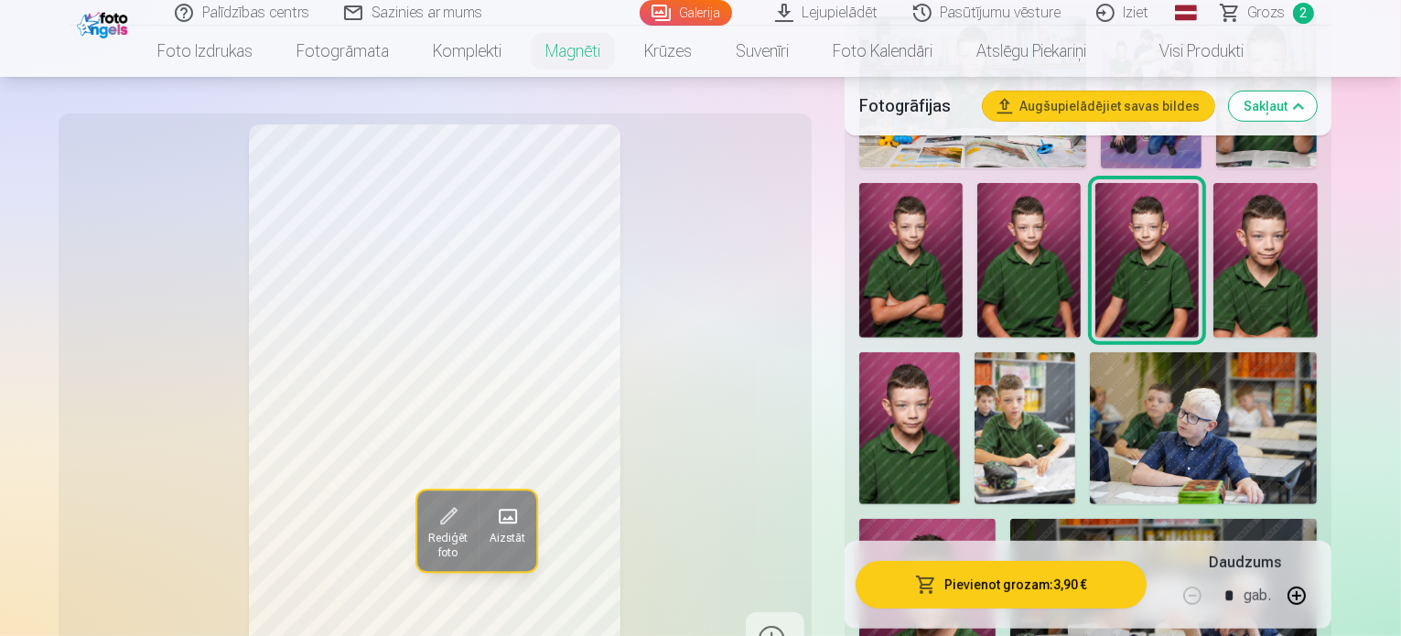
click at [977, 254] on img at bounding box center [1028, 261] width 103 height 156
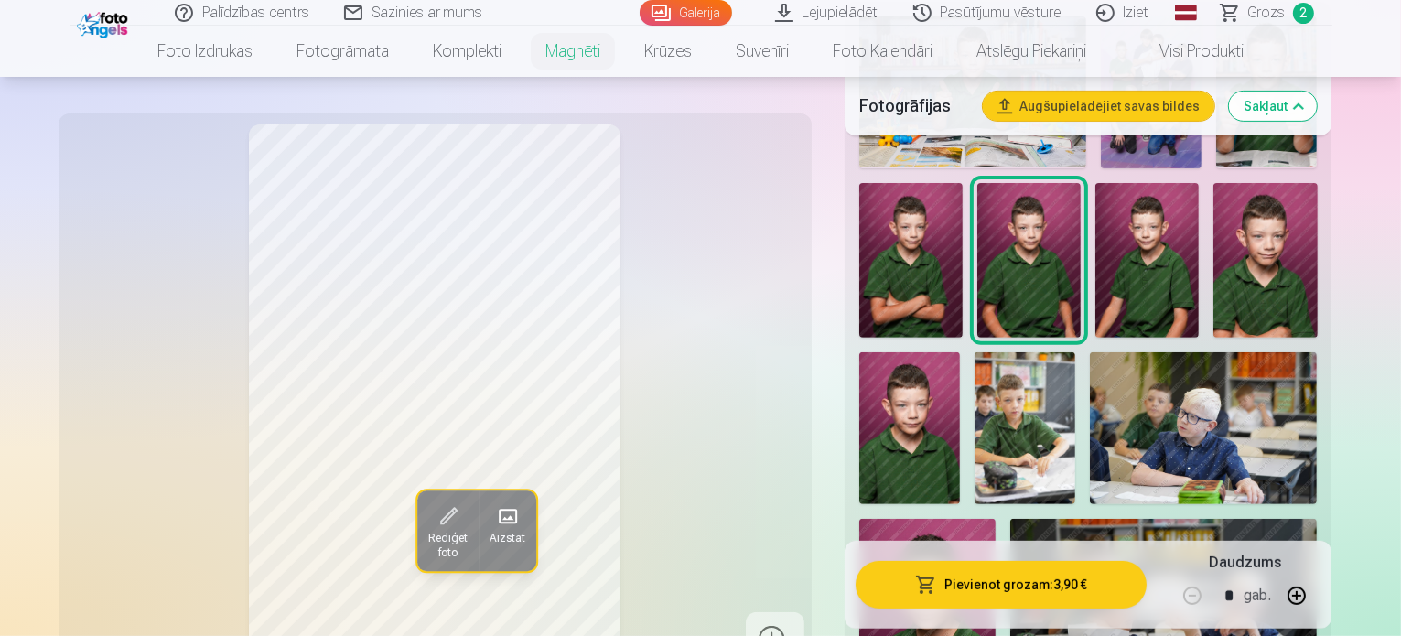
click at [960, 352] on img at bounding box center [909, 427] width 101 height 151
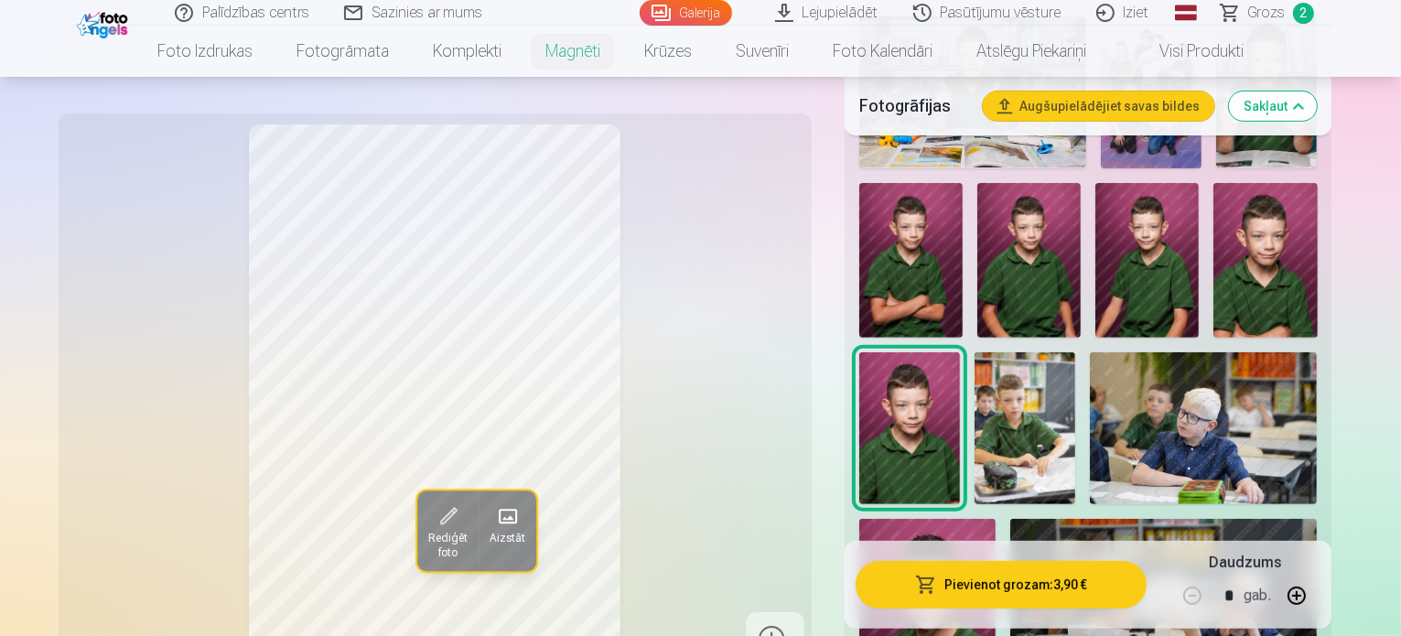
click at [1213, 231] on img at bounding box center [1264, 261] width 103 height 156
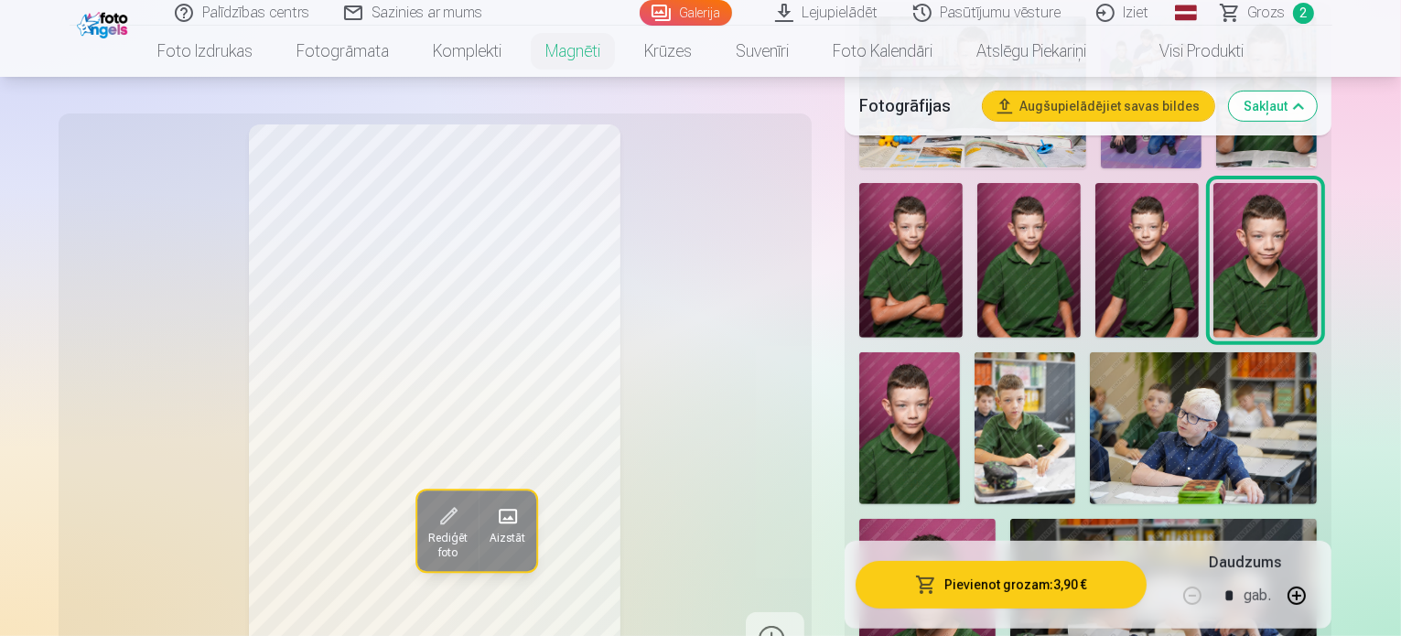
click at [1095, 211] on img at bounding box center [1146, 261] width 103 height 156
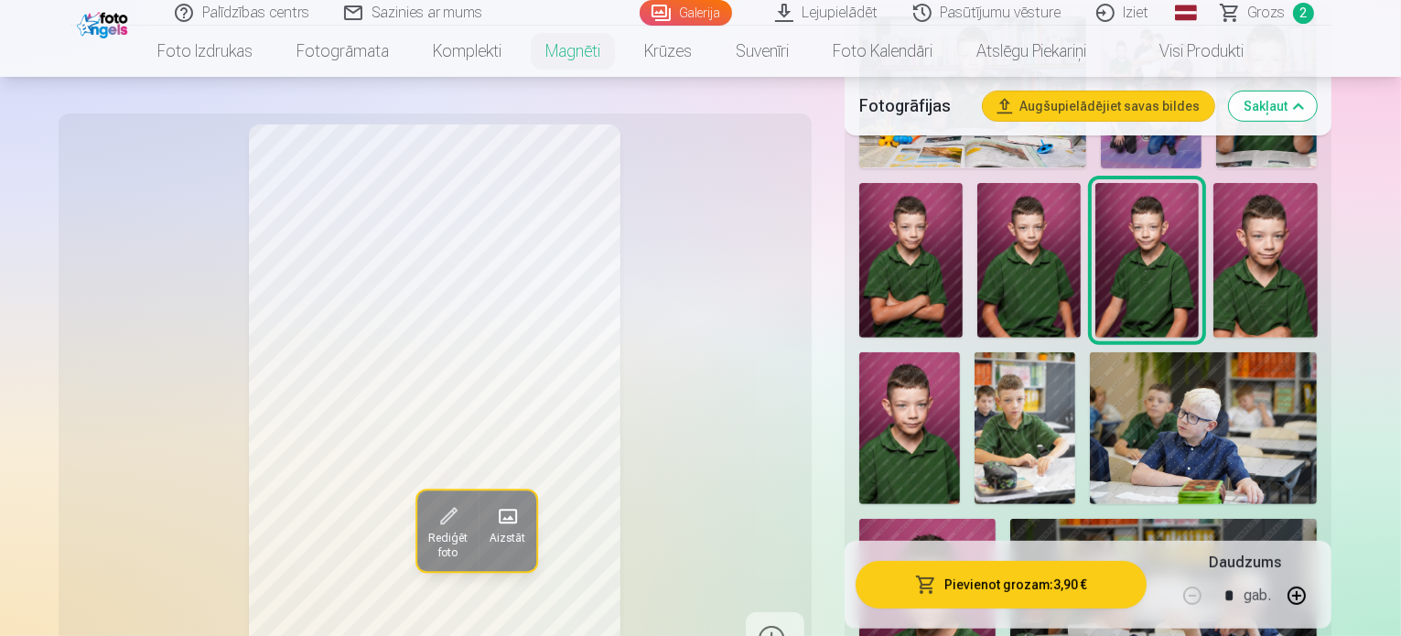
click at [977, 183] on img at bounding box center [1028, 261] width 103 height 156
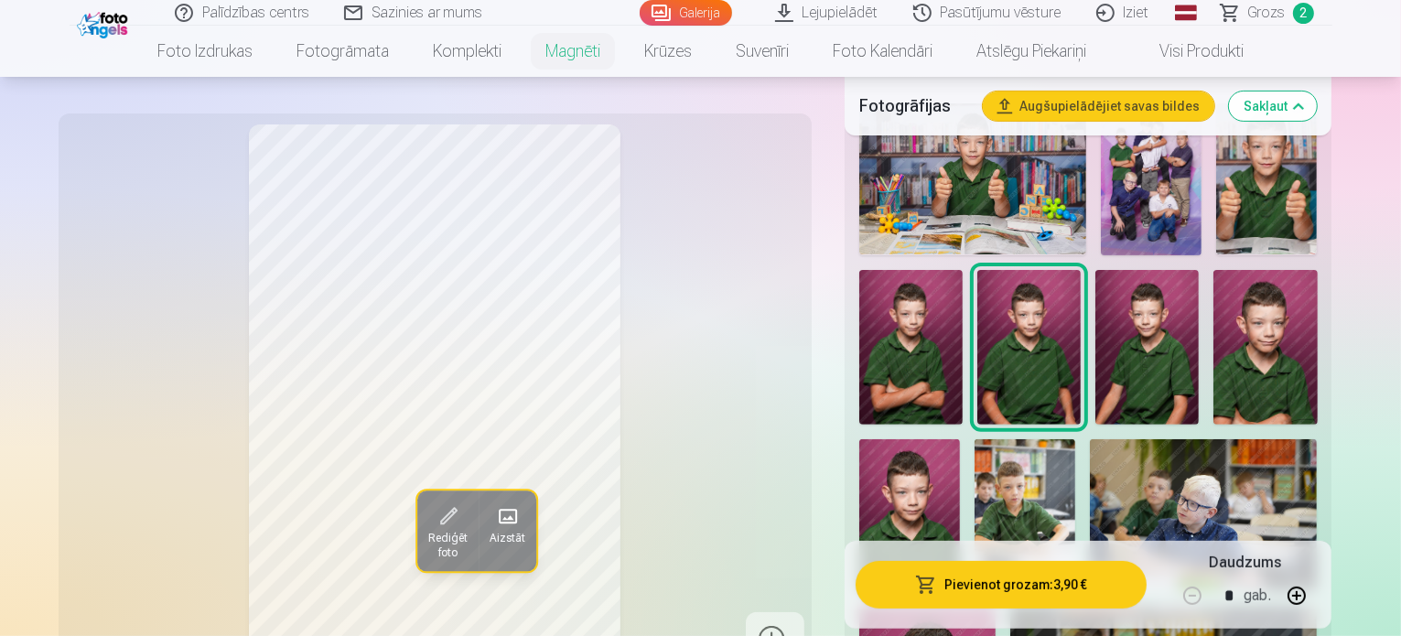
scroll to position [565, 0]
click at [1075, 440] on img at bounding box center [1024, 516] width 101 height 152
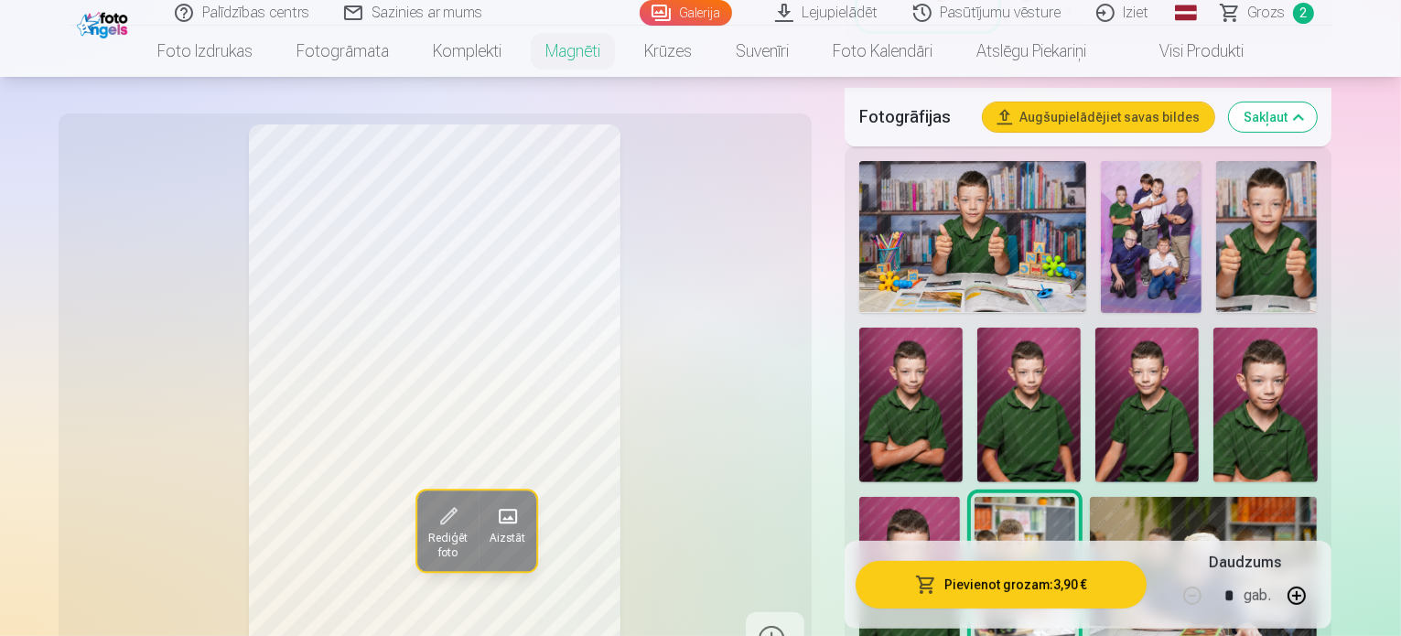
scroll to position [503, 0]
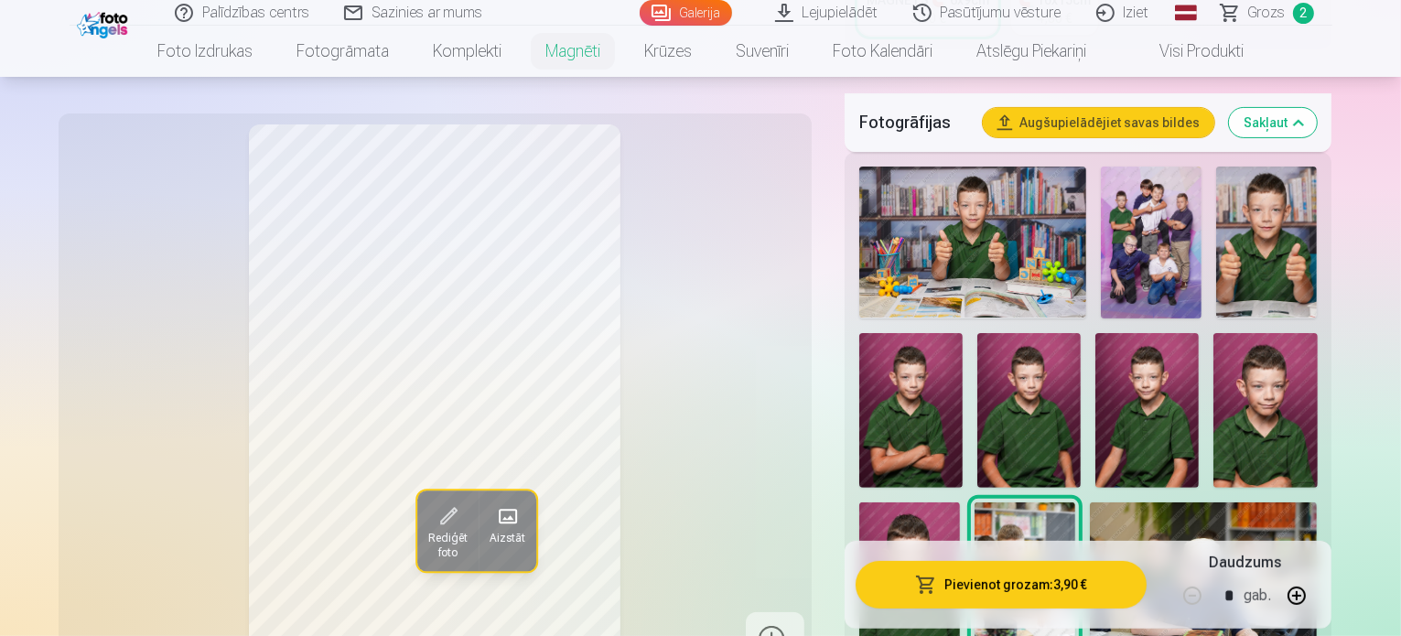
click at [1247, 226] on img at bounding box center [1266, 241] width 101 height 151
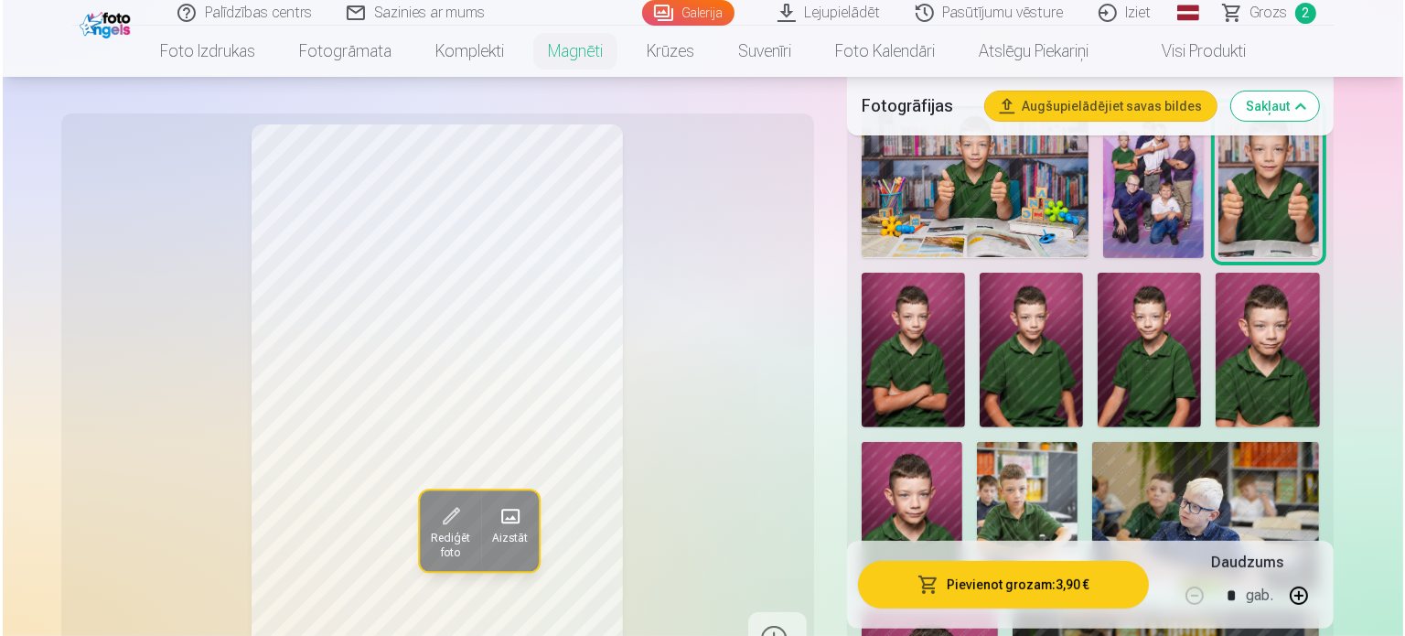
scroll to position [589, 0]
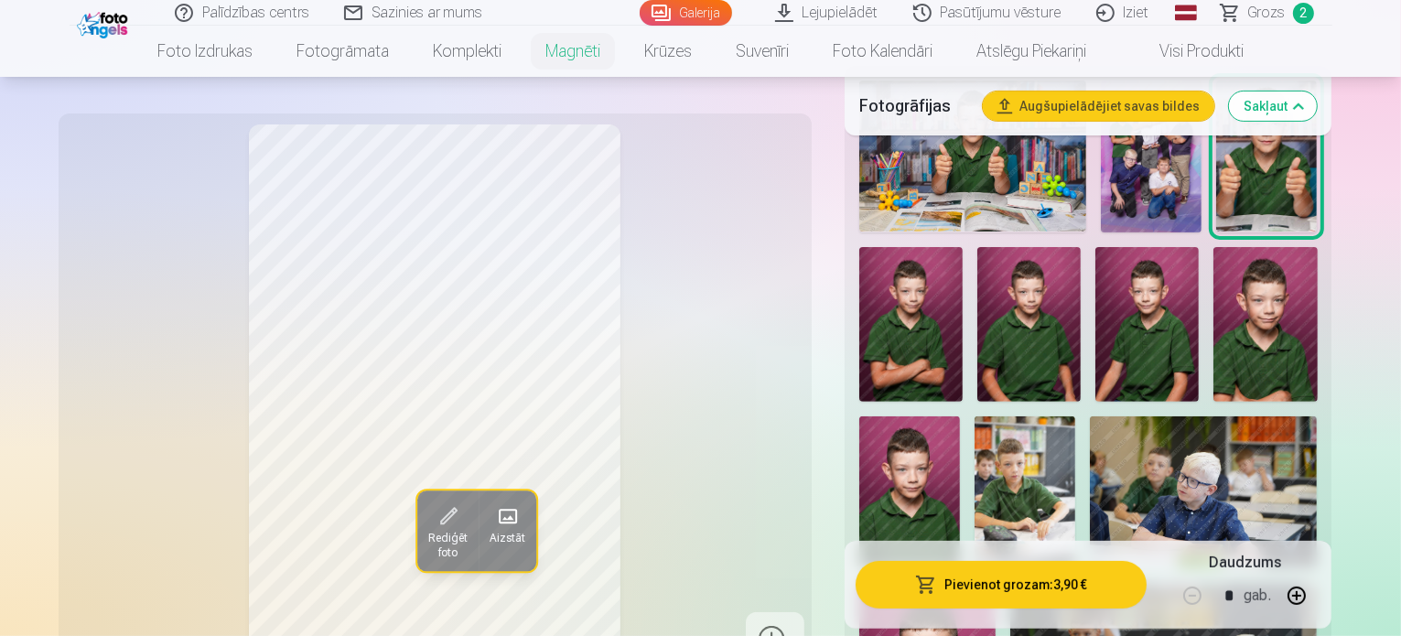
click at [1318, 595] on button "button" at bounding box center [1296, 596] width 44 height 44
type input "*"
click at [1101, 595] on button "Pievienot grozam : 15,60 €" at bounding box center [1001, 585] width 292 height 48
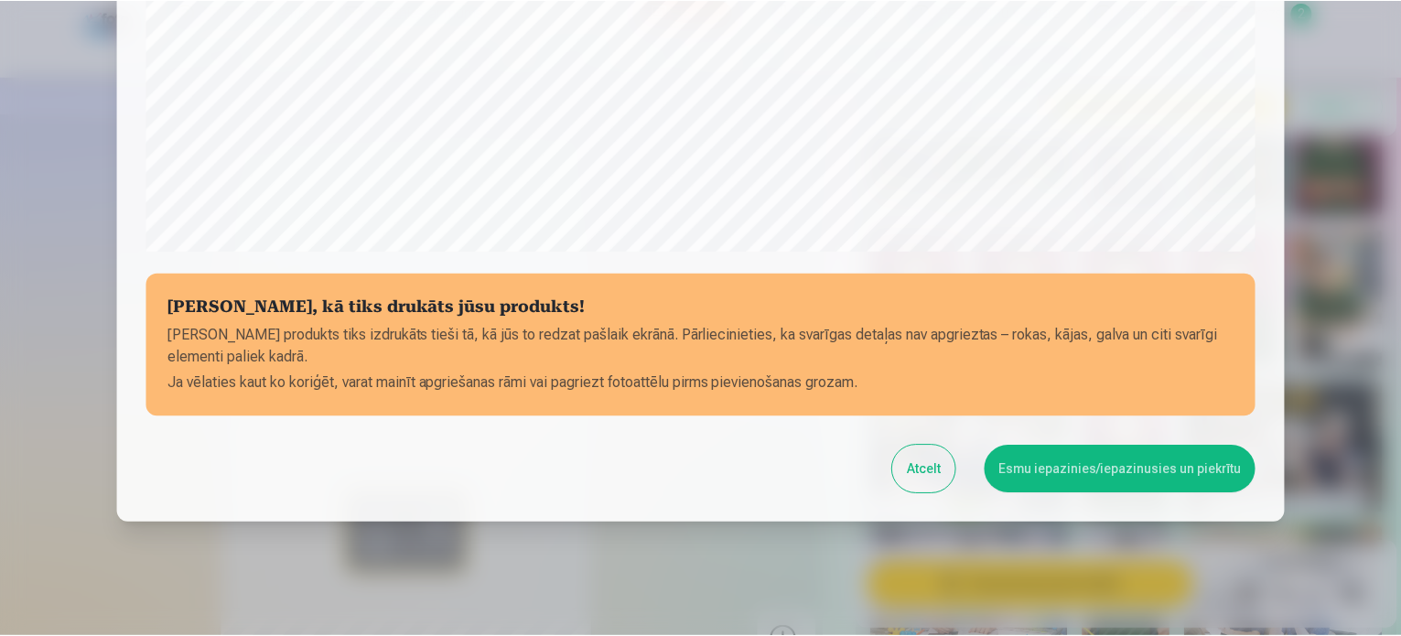
scroll to position [681, 0]
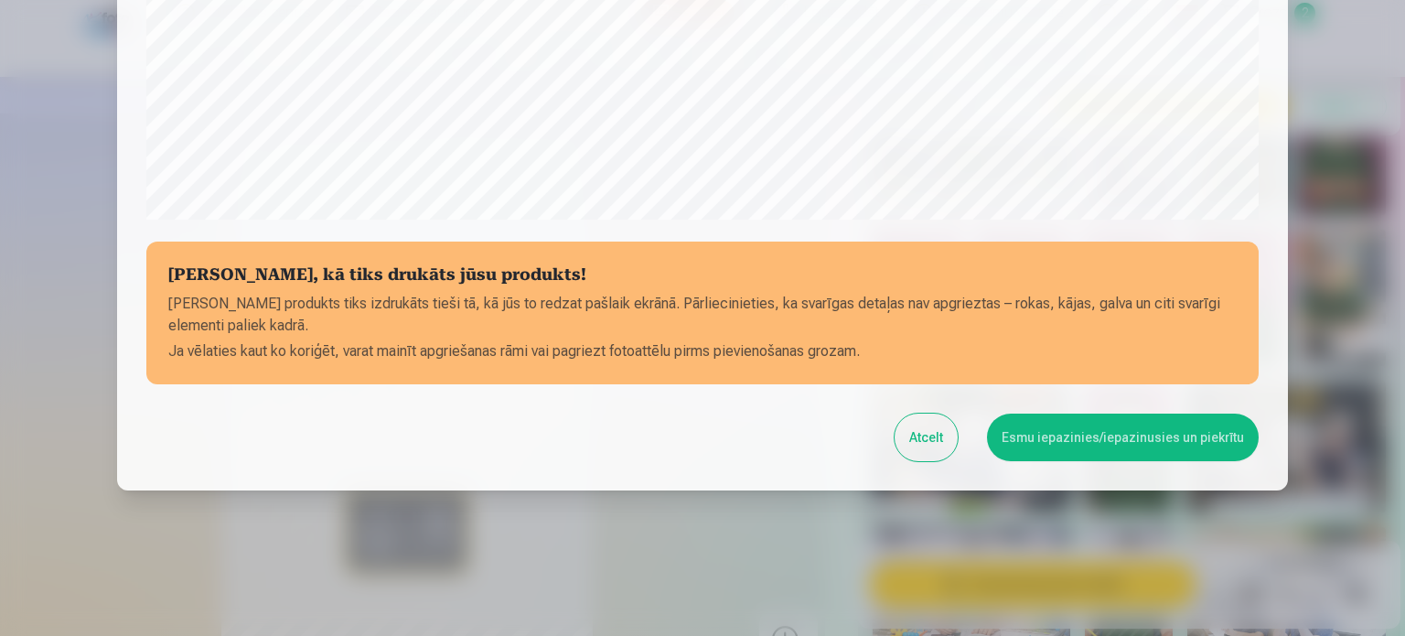
click at [1138, 446] on button "Esmu iepazinies/iepazinusies un piekrītu" at bounding box center [1123, 437] width 272 height 48
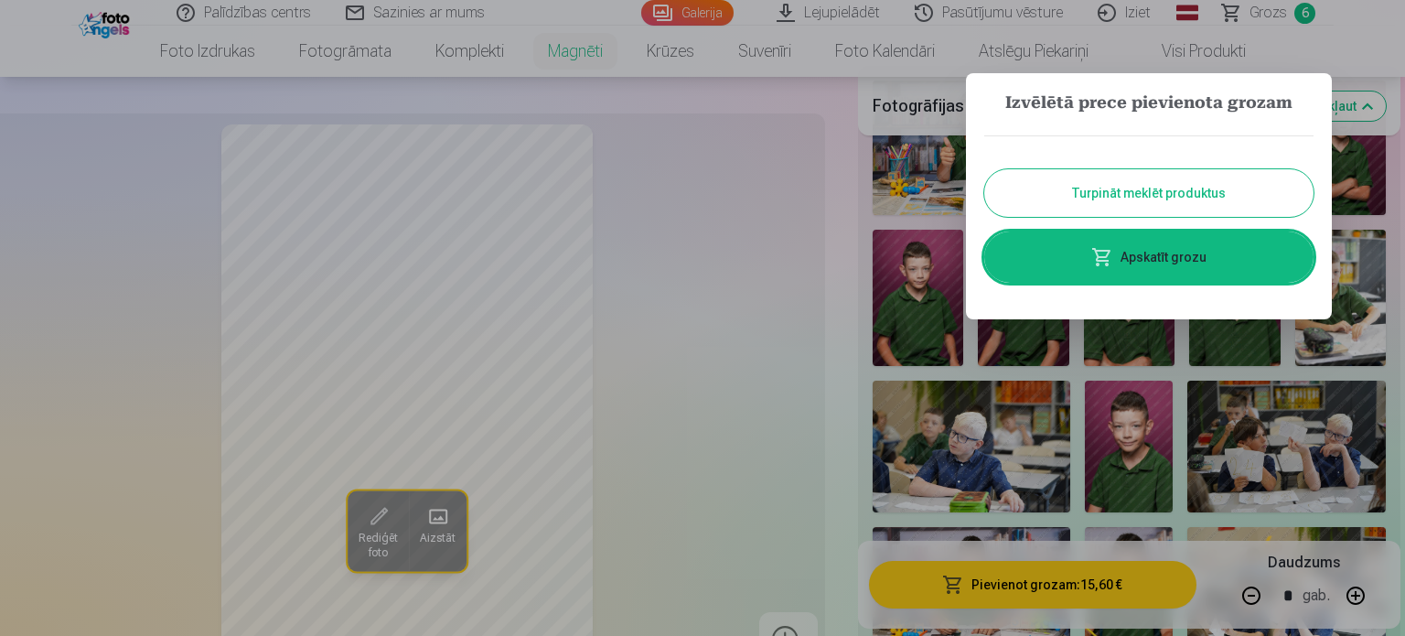
click at [1164, 204] on button "Turpināt meklēt produktus" at bounding box center [1148, 193] width 329 height 48
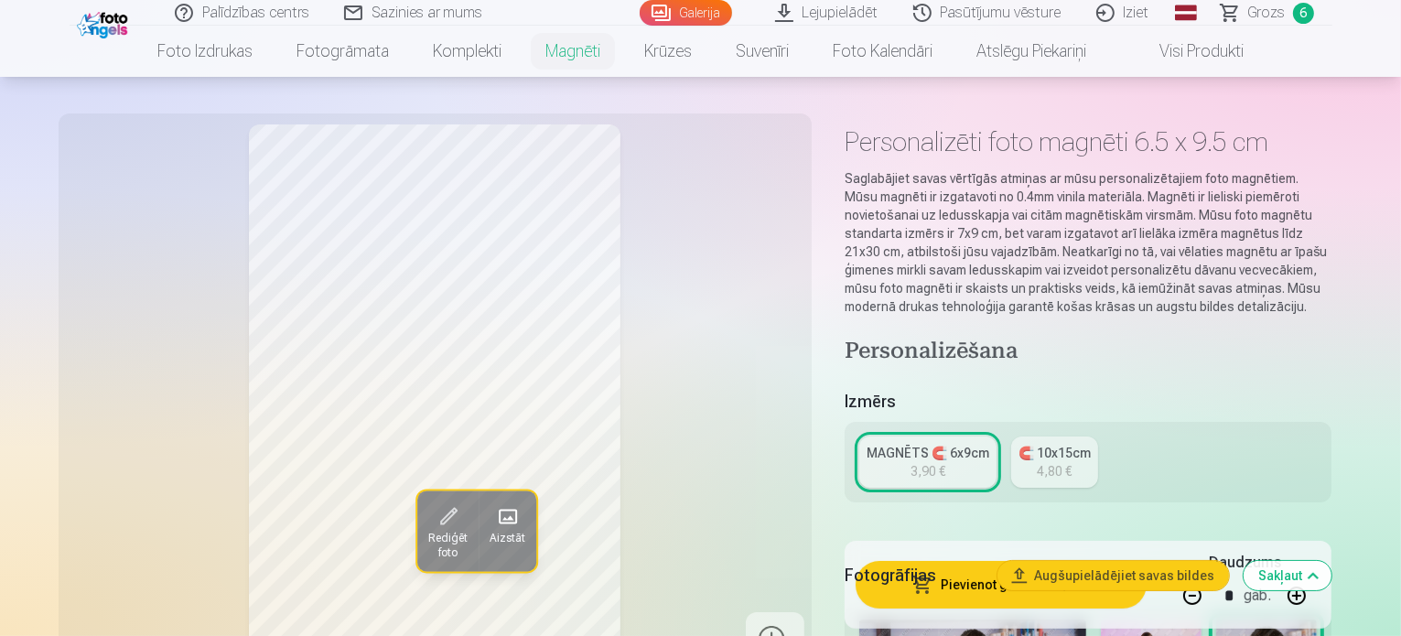
scroll to position [0, 0]
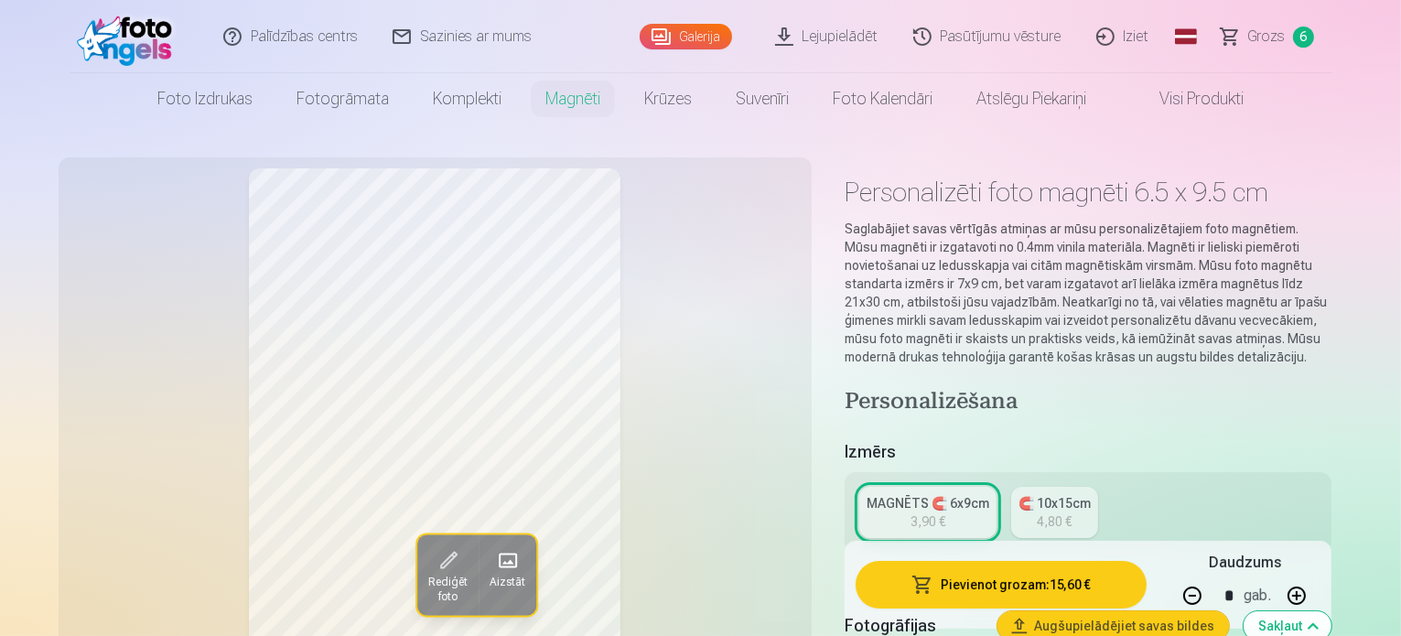
click at [1266, 27] on span "Grozs" at bounding box center [1267, 37] width 38 height 22
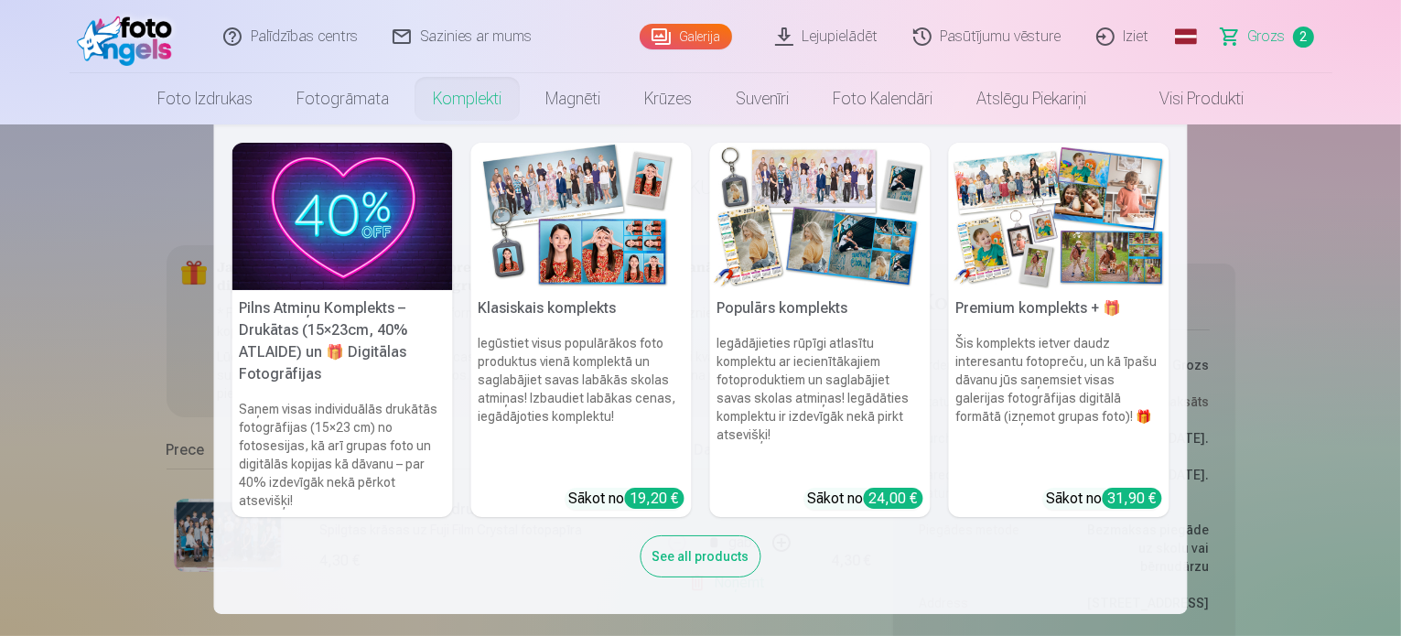
click at [754, 263] on img at bounding box center [820, 216] width 220 height 147
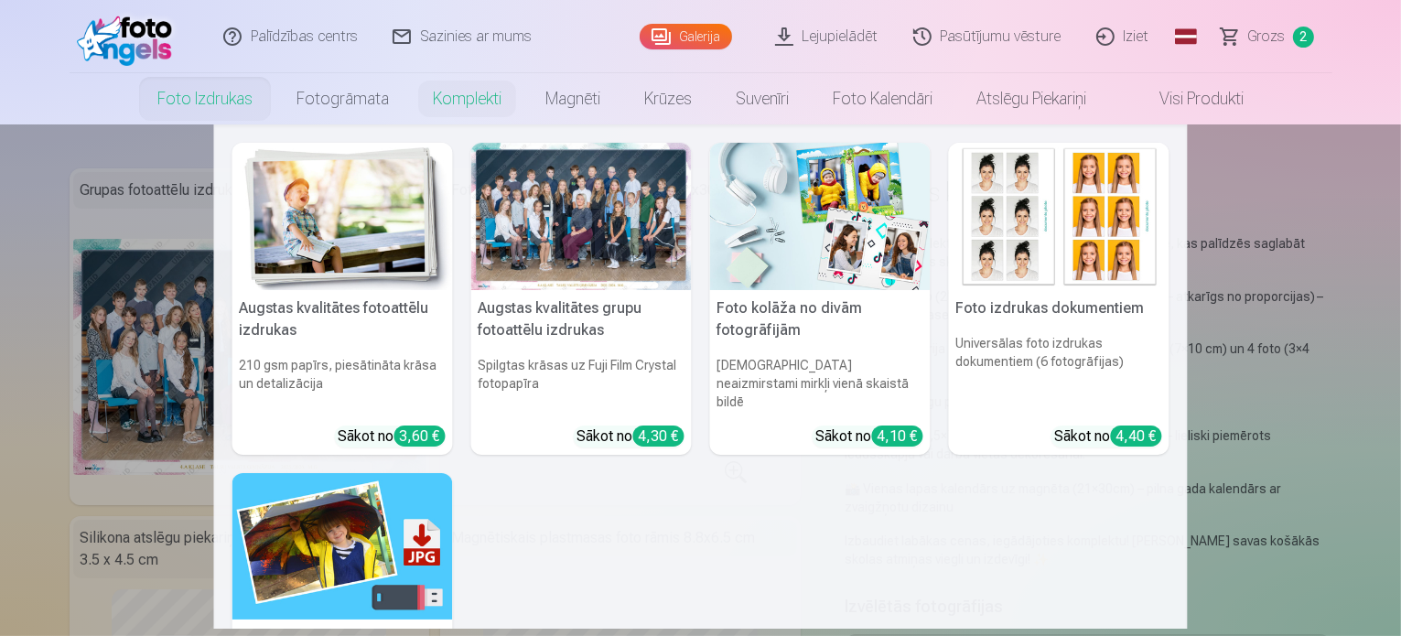
click at [324, 254] on img at bounding box center [342, 216] width 220 height 147
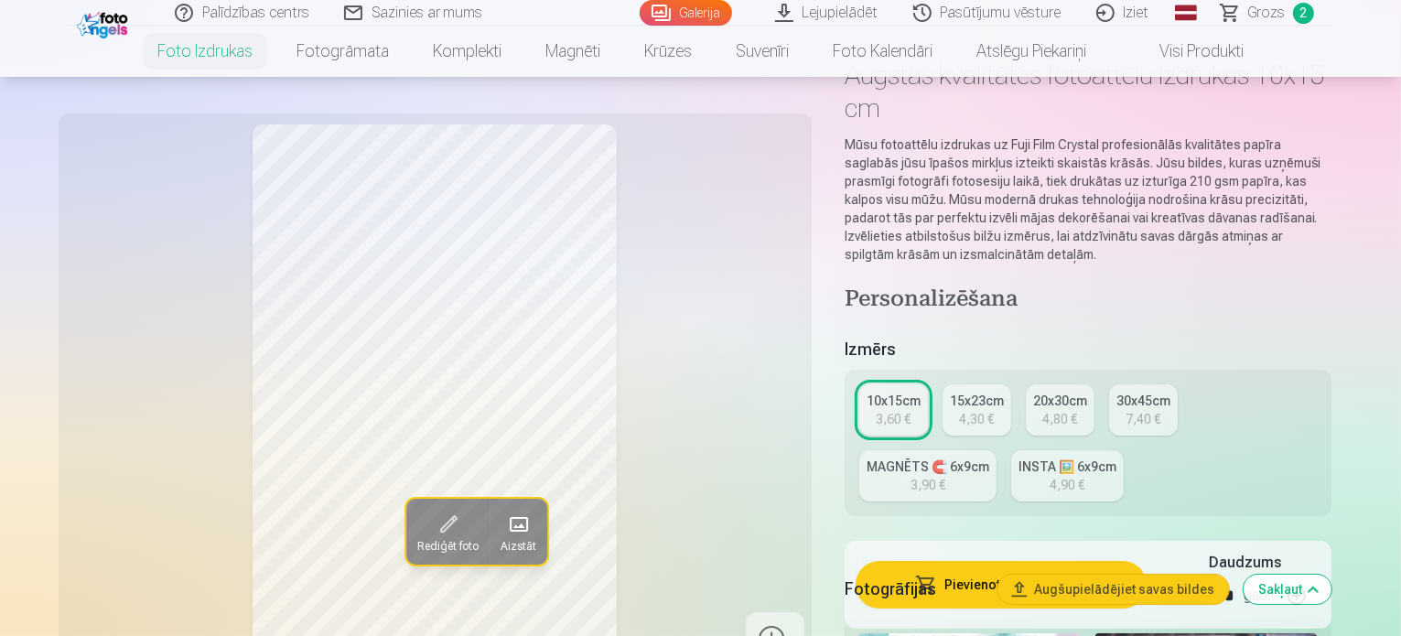
scroll to position [119, 0]
click at [1006, 382] on link "15x23cm 4,30 €" at bounding box center [976, 407] width 69 height 51
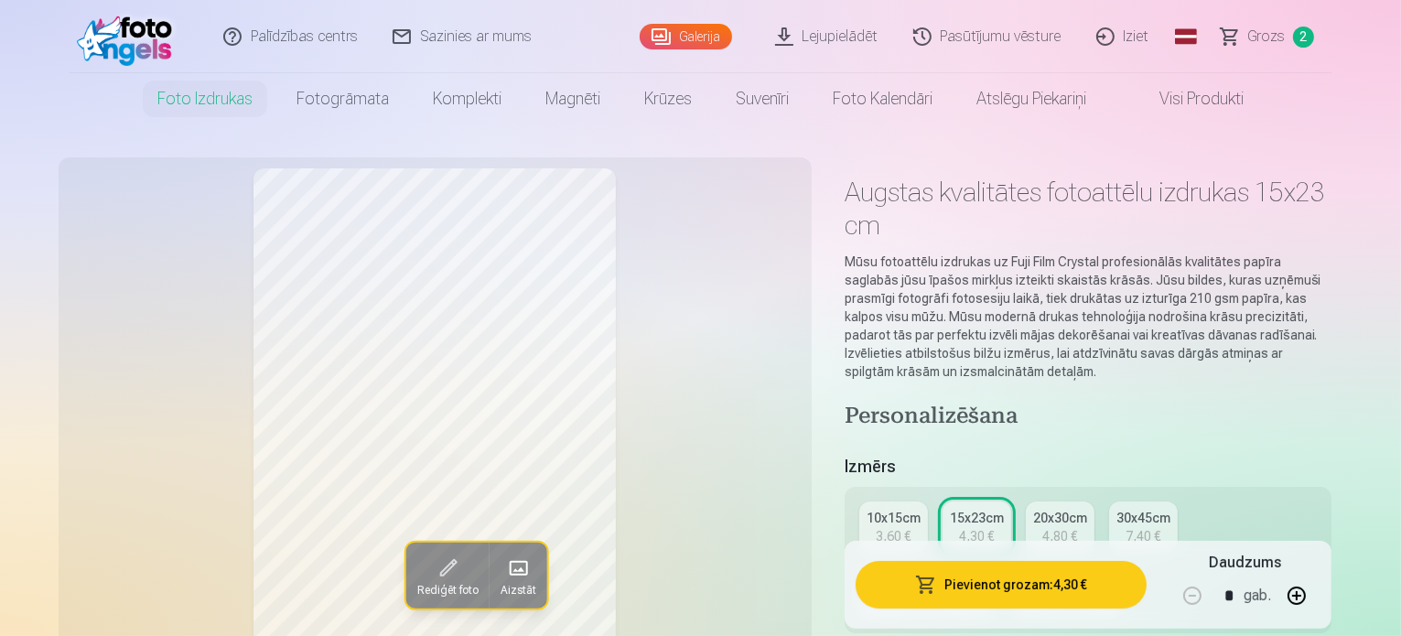
click at [1076, 509] on div "20x30cm" at bounding box center [1060, 518] width 54 height 18
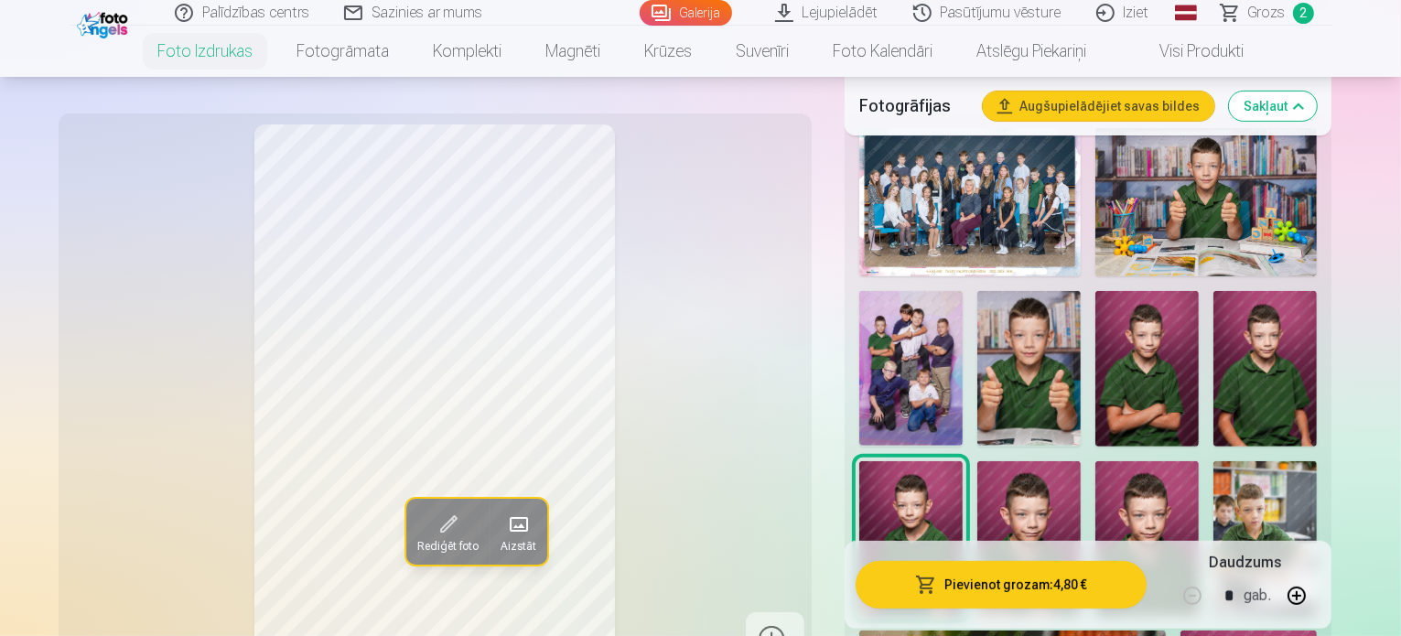
scroll to position [624, 0]
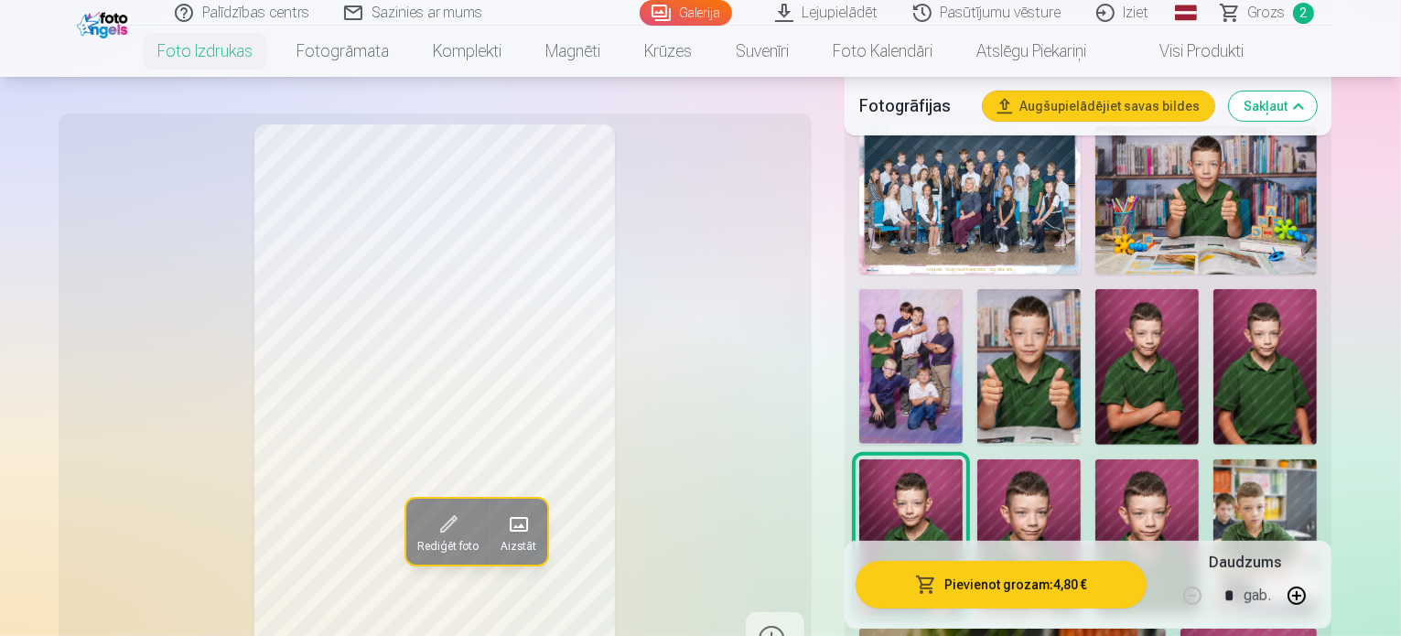
click at [1080, 459] on img at bounding box center [1028, 537] width 103 height 156
click at [1095, 459] on img at bounding box center [1146, 537] width 103 height 156
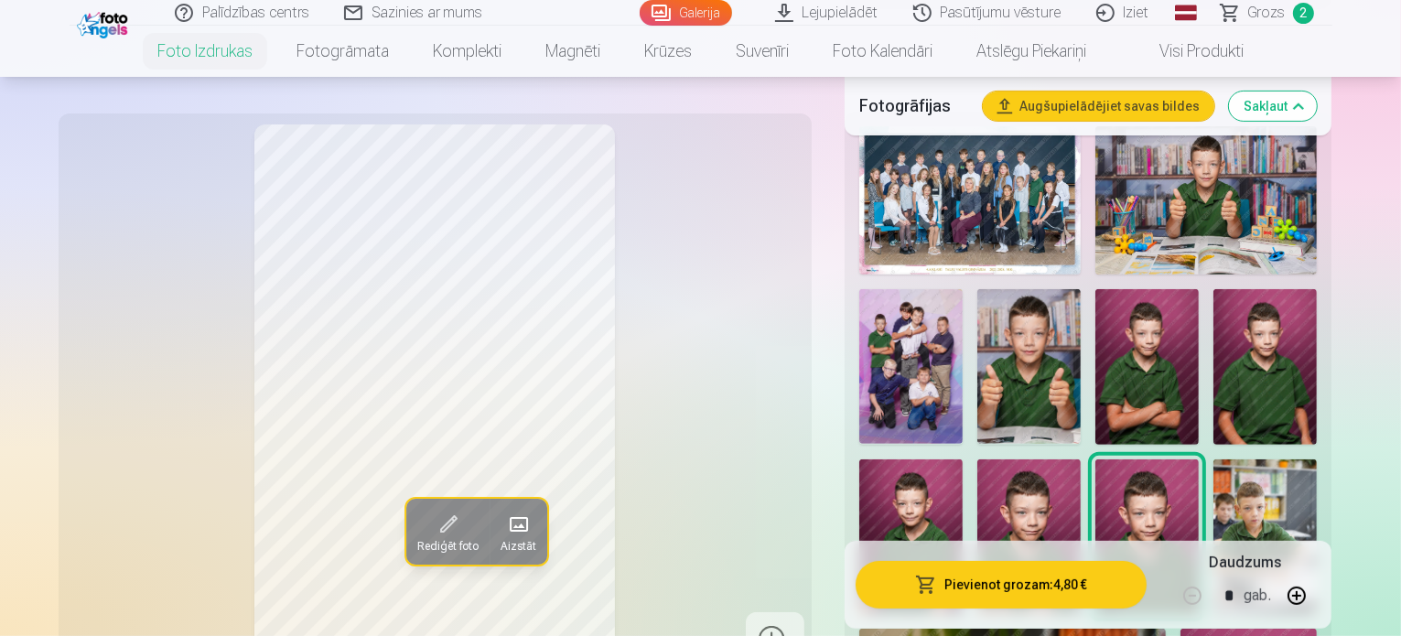
click at [1213, 459] on img at bounding box center [1264, 537] width 103 height 156
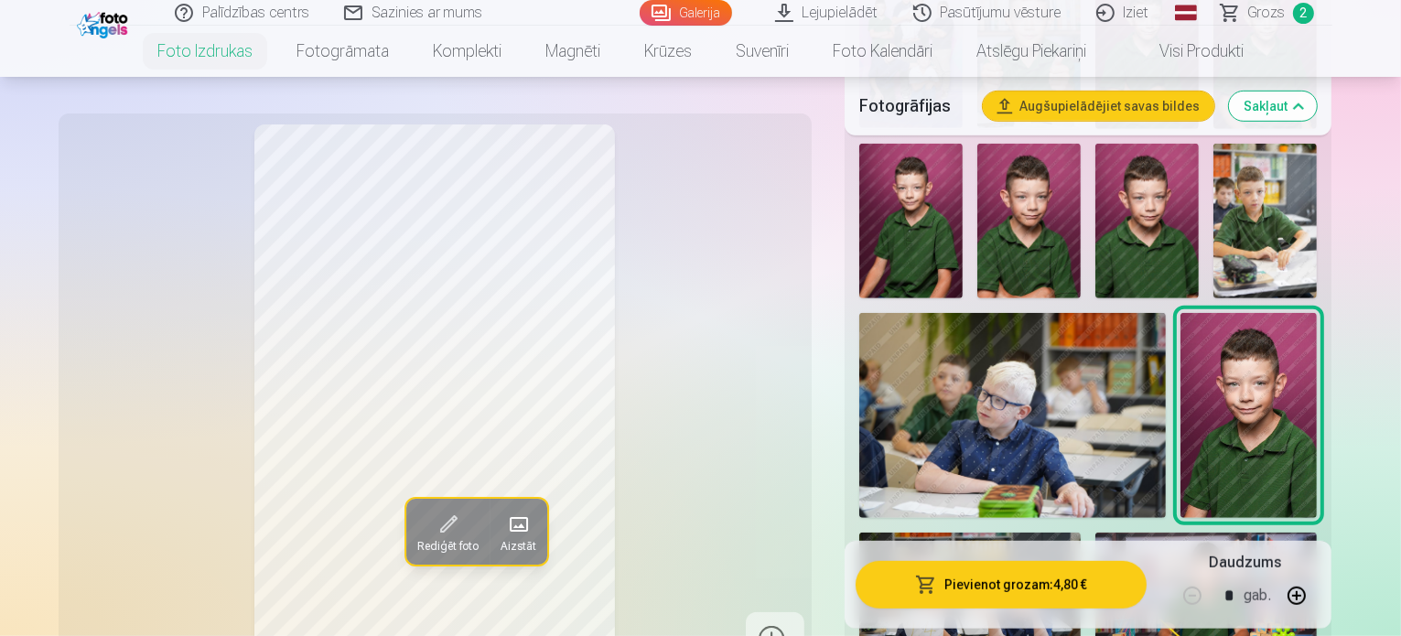
scroll to position [940, 0]
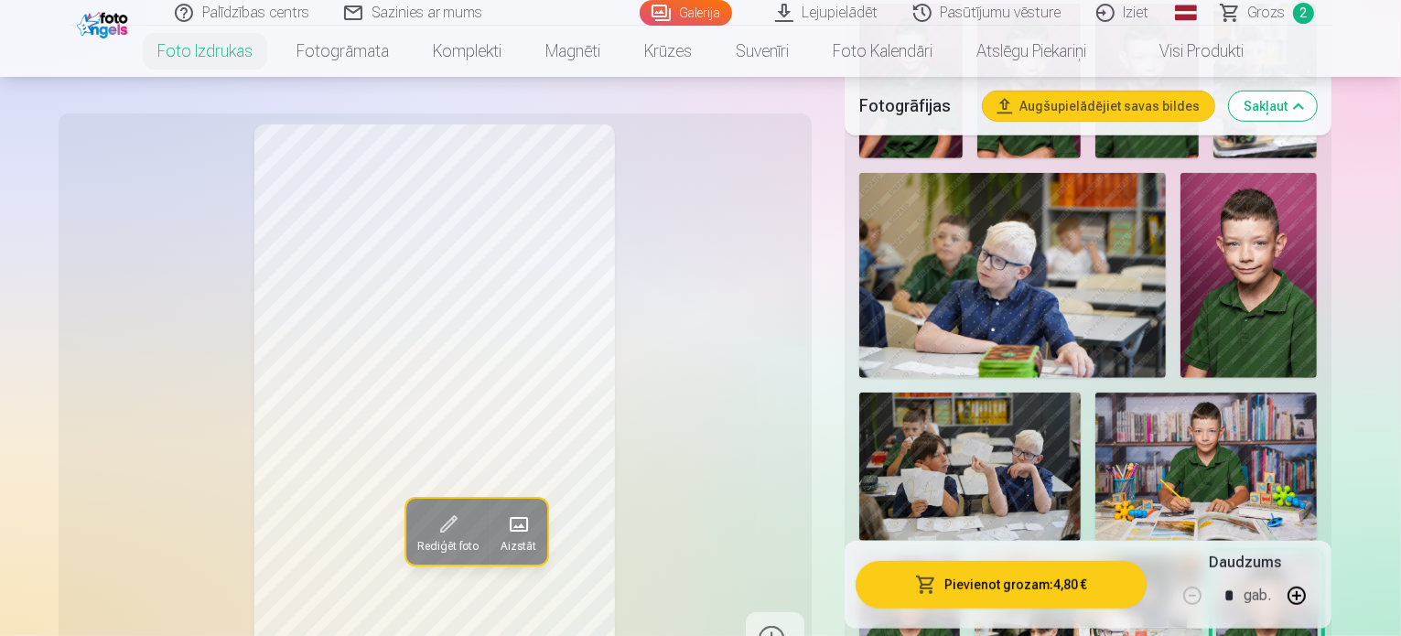
scroll to position [1105, 0]
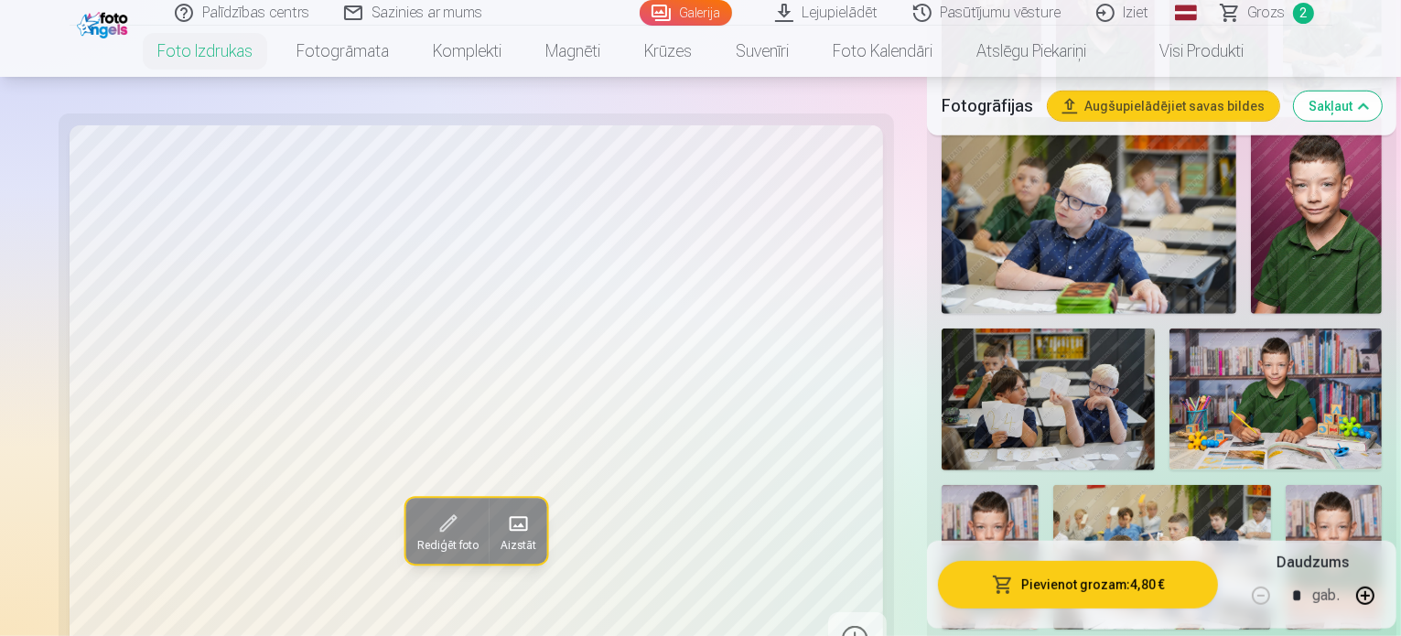
scroll to position [1116, 0]
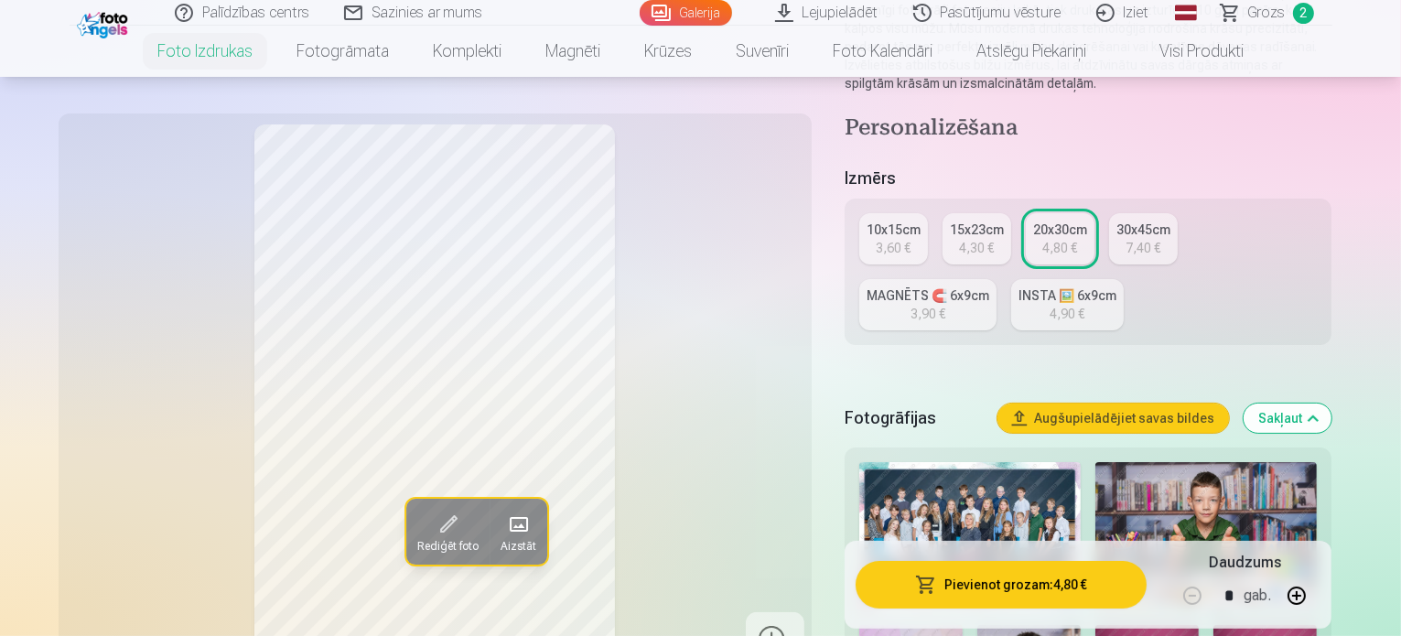
scroll to position [280, 0]
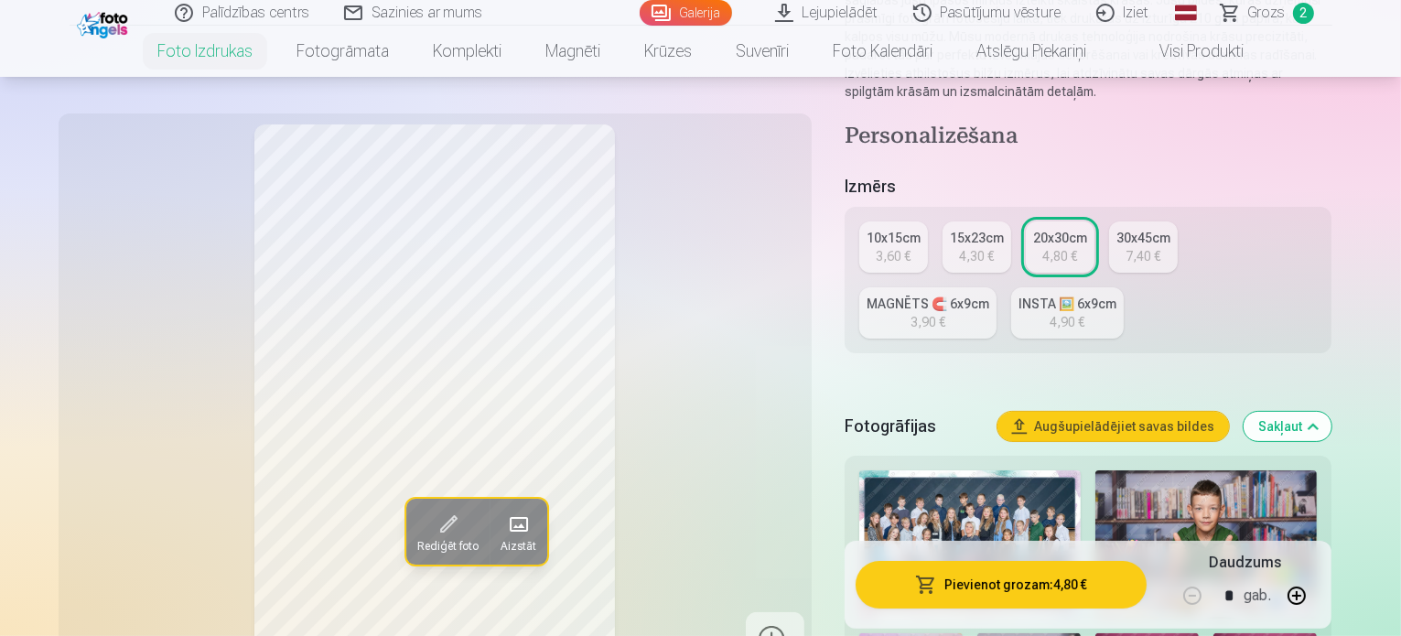
click at [907, 229] on div "10x15cm" at bounding box center [893, 238] width 54 height 18
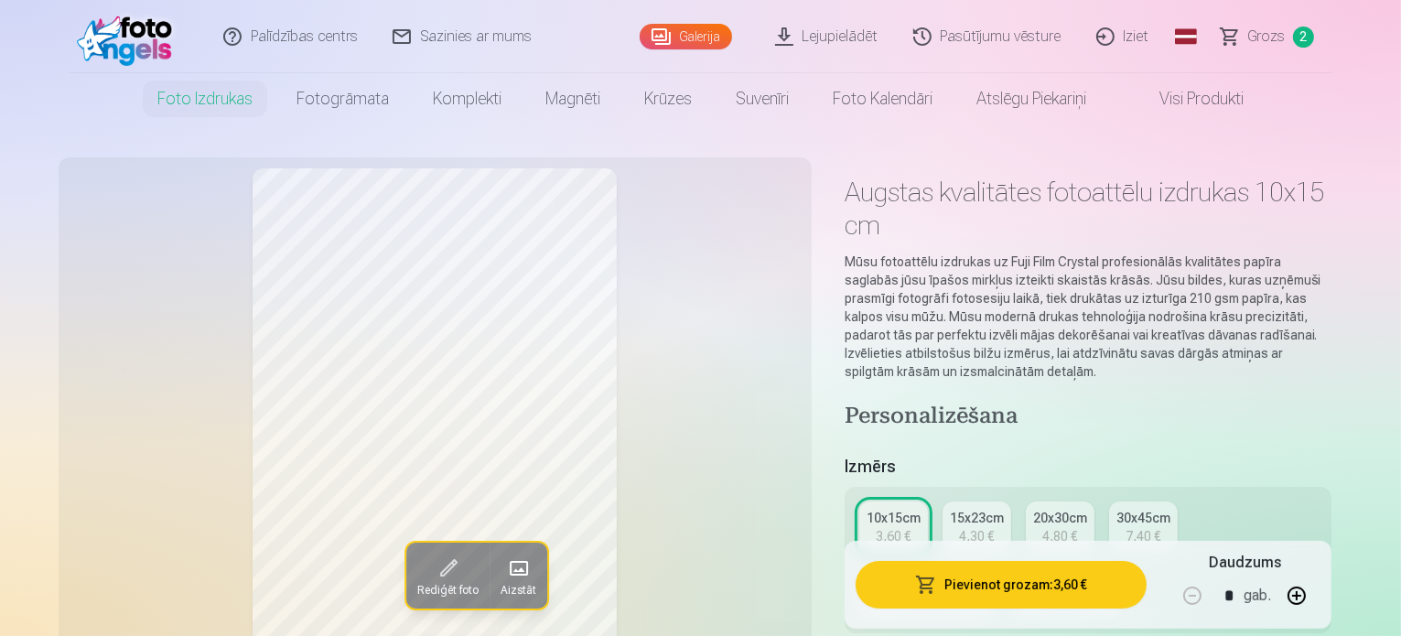
click at [995, 590] on button "Pievienot grozam : 3,60 €" at bounding box center [1001, 585] width 292 height 48
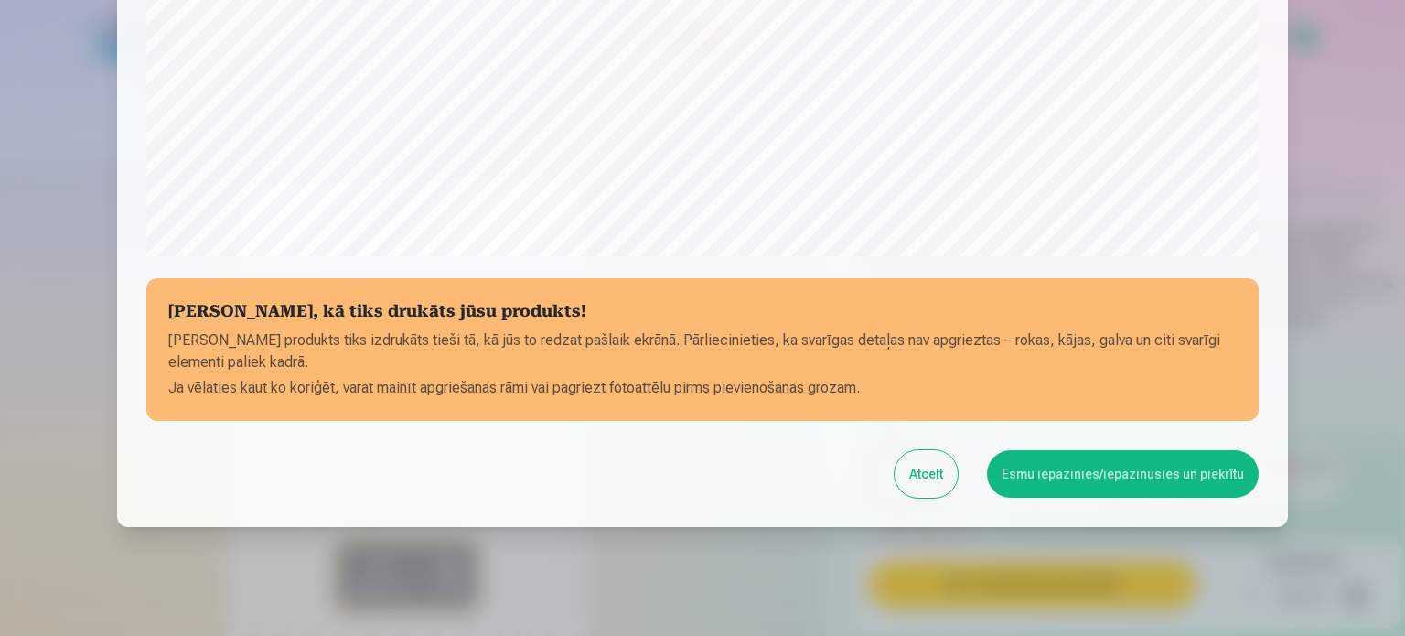
scroll to position [681, 0]
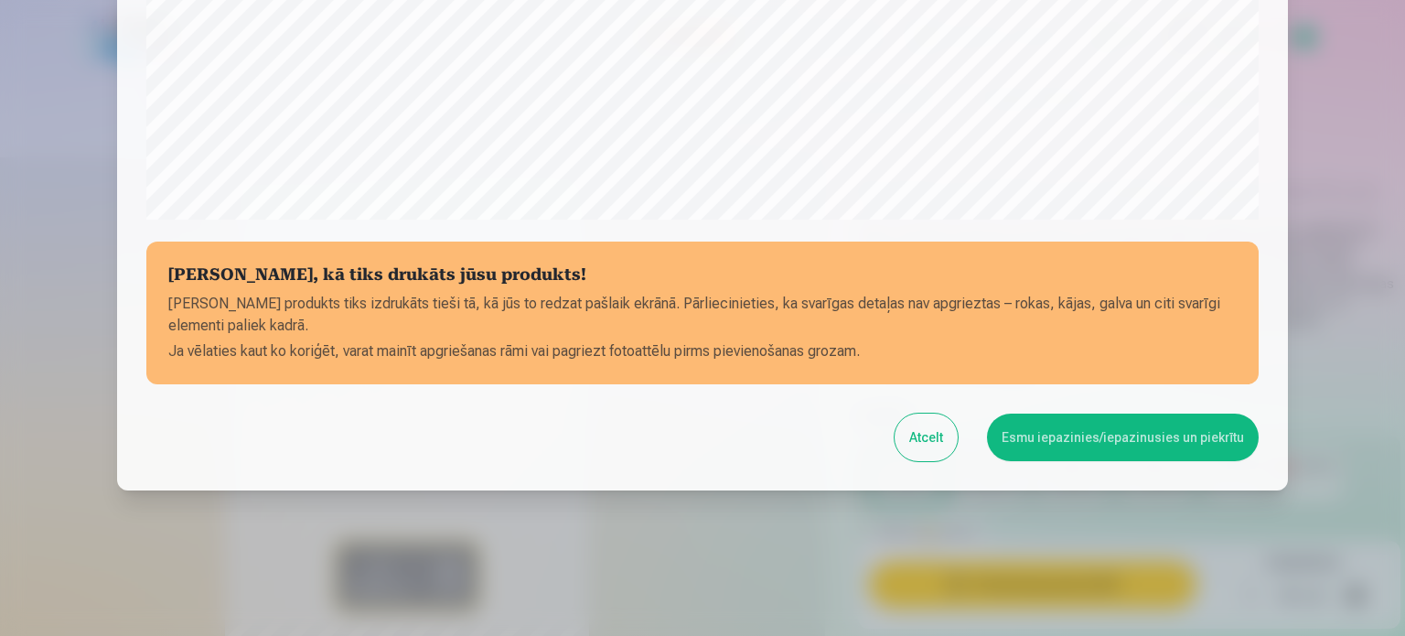
click at [1109, 446] on button "Esmu iepazinies/iepazinusies un piekrītu" at bounding box center [1123, 437] width 272 height 48
